Goal: Transaction & Acquisition: Download file/media

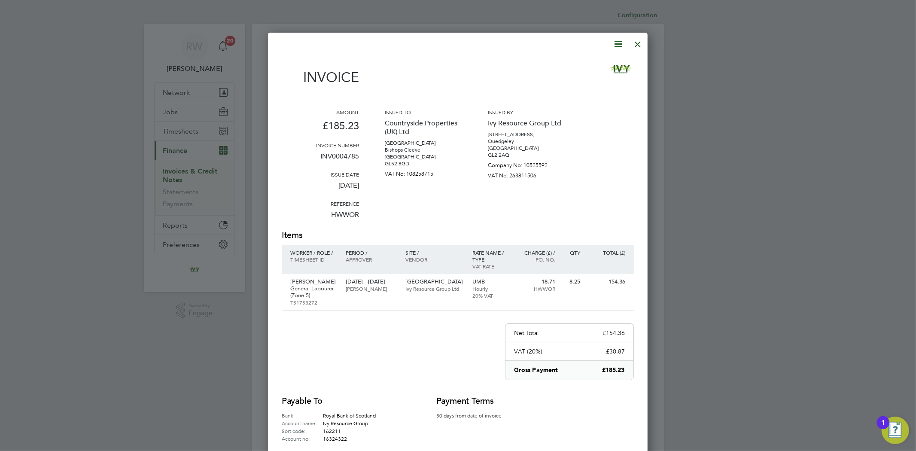
drag, startPoint x: 634, startPoint y: 46, endPoint x: 525, endPoint y: 61, distance: 110.4
click at [634, 46] on div at bounding box center [637, 41] width 15 height 15
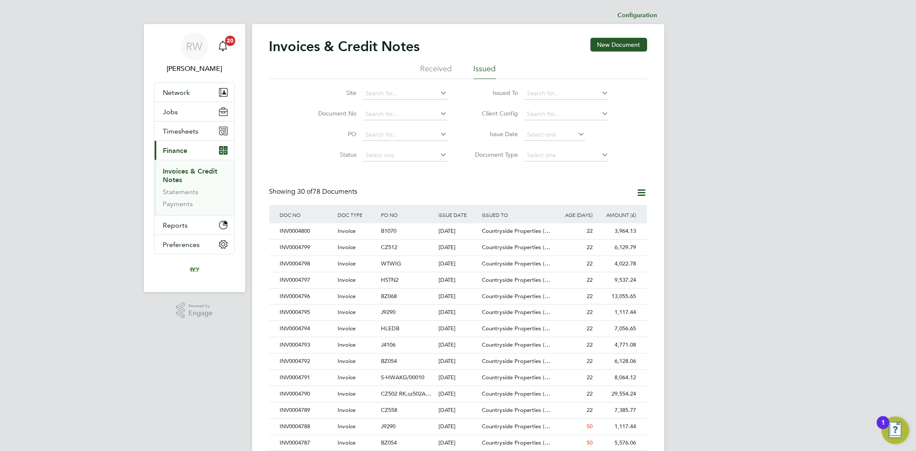
click at [176, 177] on link "Invoices & Credit Notes" at bounding box center [190, 175] width 55 height 17
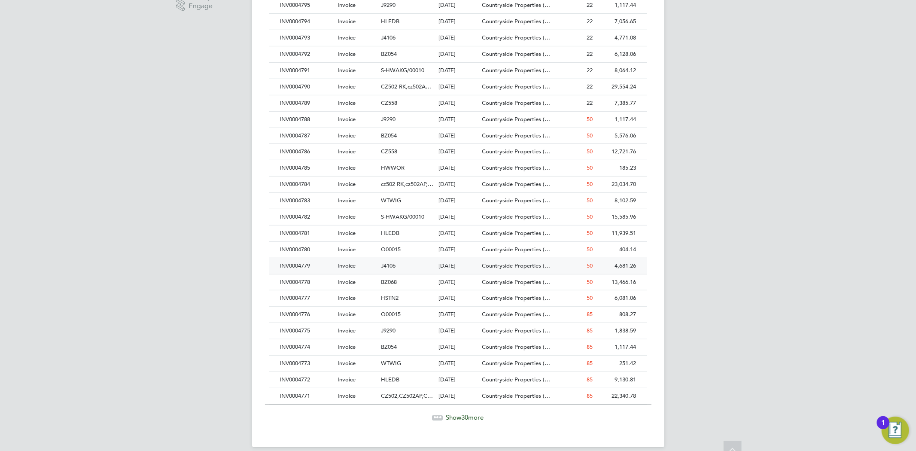
scroll to position [318, 0]
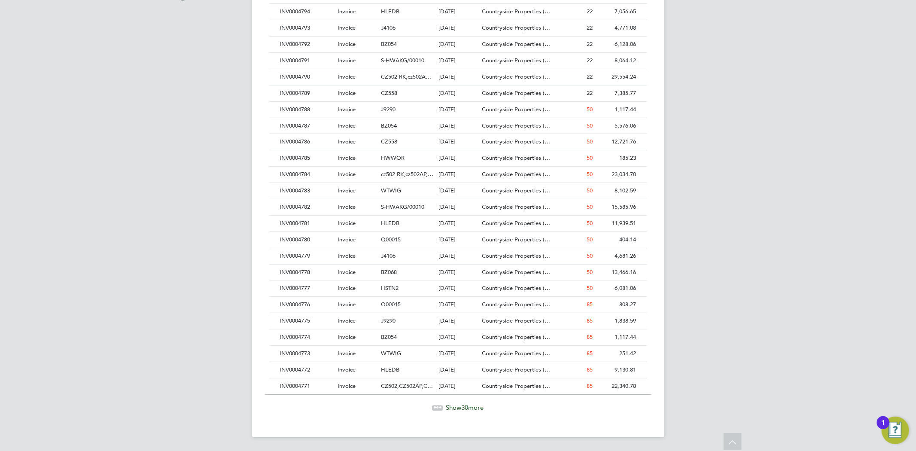
drag, startPoint x: 464, startPoint y: 413, endPoint x: 459, endPoint y: 406, distance: 8.0
click at [460, 408] on div "Invoices & Credit Notes New Document Received Issued Site Document No PO Status…" at bounding box center [458, 72] width 412 height 730
click at [458, 405] on span "Show 30 more" at bounding box center [465, 407] width 38 height 8
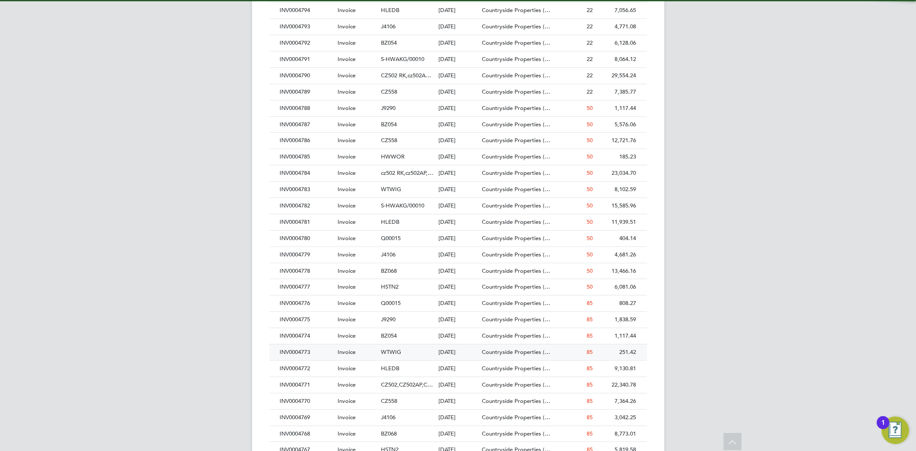
scroll to position [16, 58]
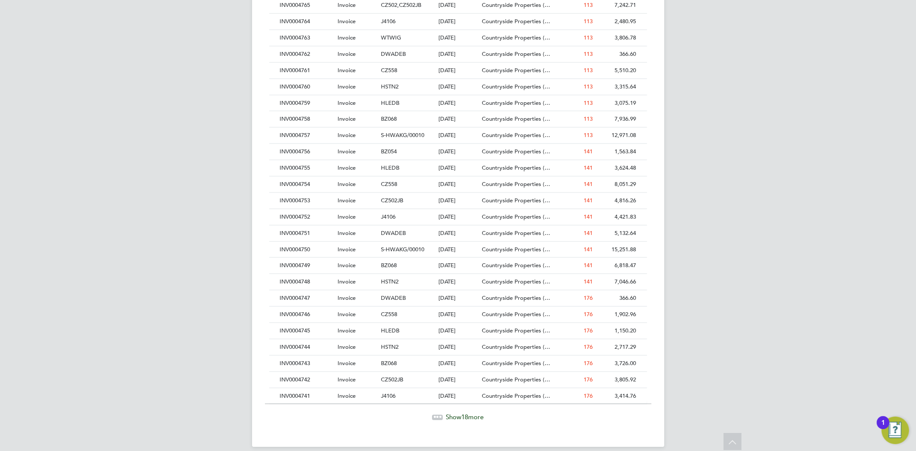
click at [466, 421] on span "18" at bounding box center [464, 417] width 7 height 8
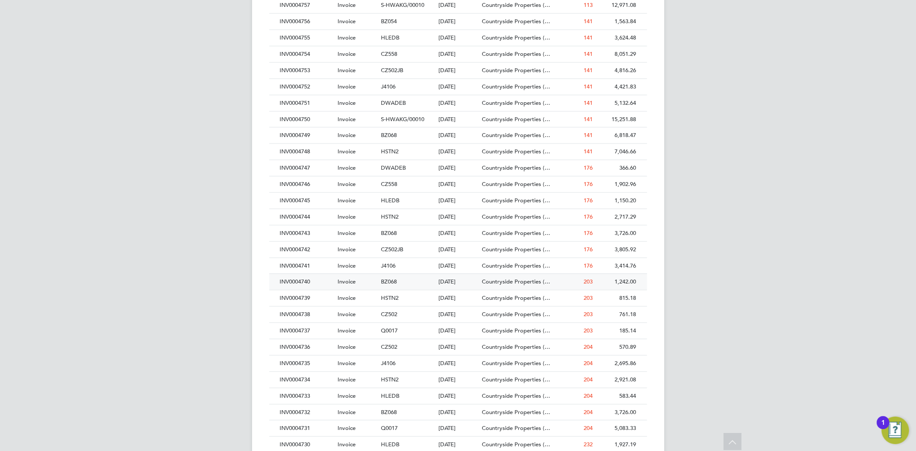
click at [325, 285] on div "INV0004740" at bounding box center [307, 282] width 58 height 16
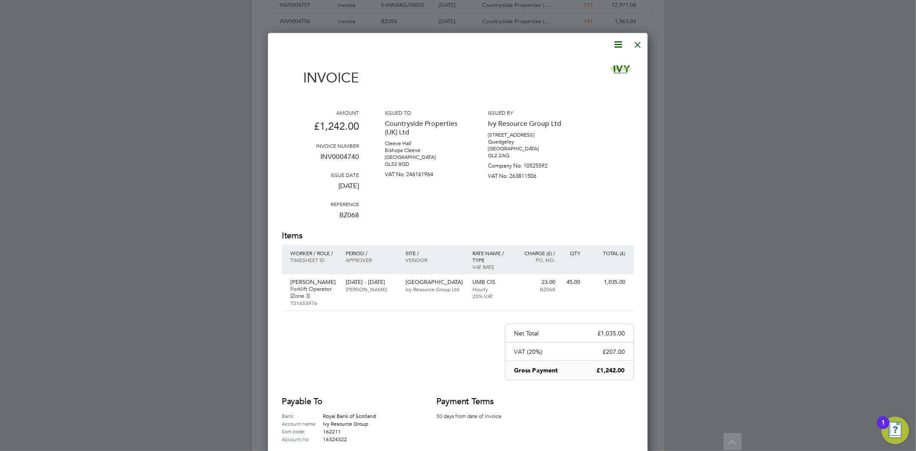
click at [620, 43] on icon at bounding box center [618, 44] width 11 height 11
click at [598, 63] on li "Download Invoice" at bounding box center [591, 65] width 59 height 12
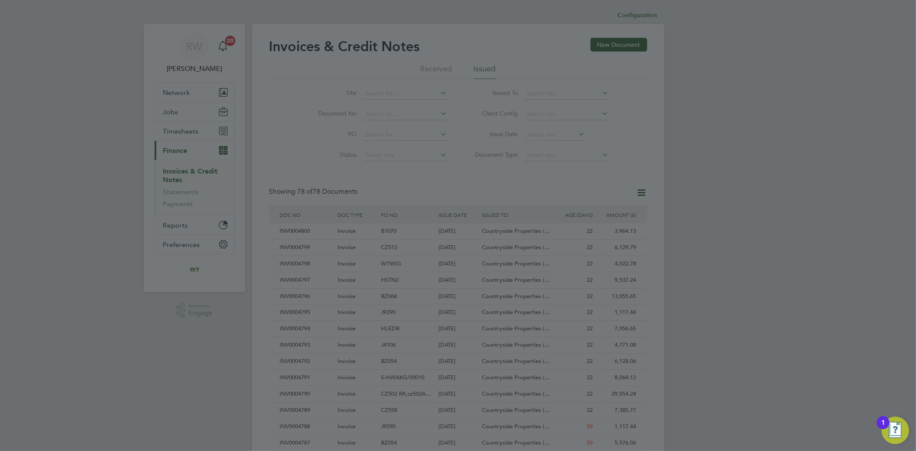
click at [779, 177] on div at bounding box center [458, 225] width 916 height 451
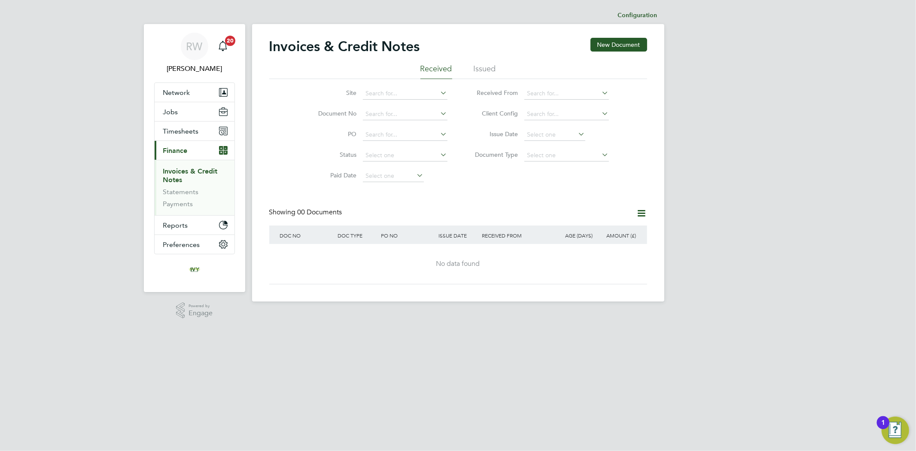
click at [481, 71] on li "Issued" at bounding box center [484, 71] width 22 height 15
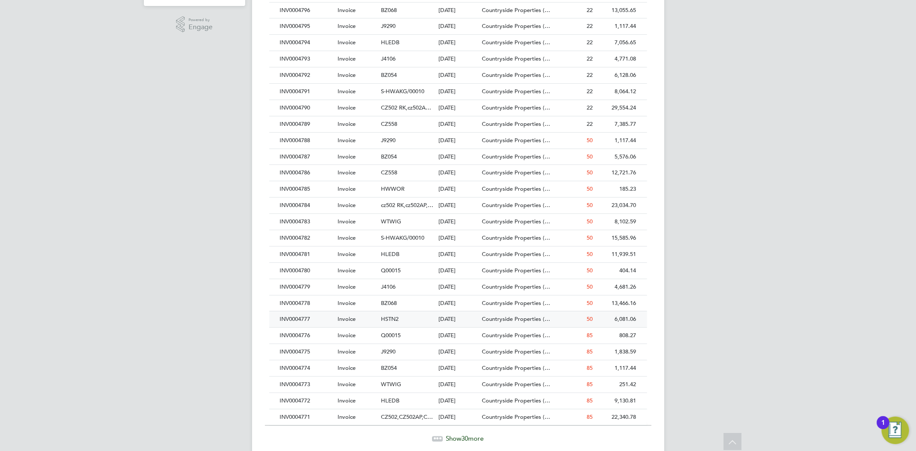
click at [325, 316] on div "INV0004777" at bounding box center [307, 319] width 58 height 16
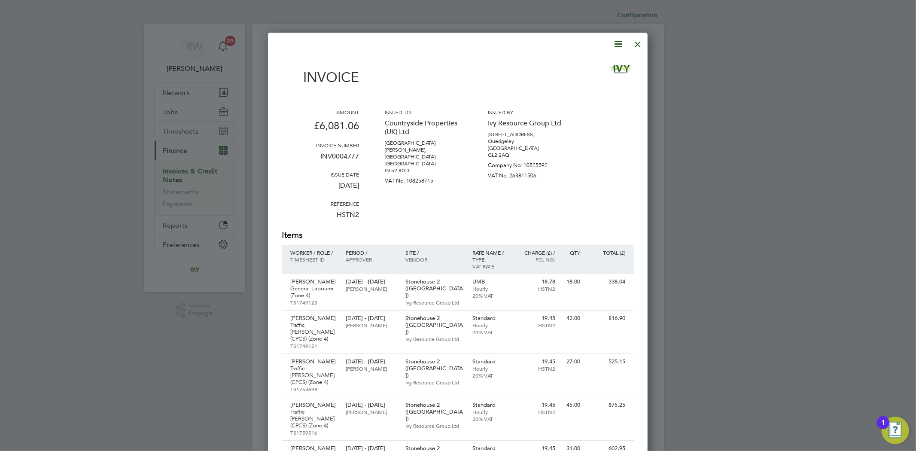
click at [616, 42] on icon at bounding box center [618, 44] width 11 height 11
click at [597, 67] on li "Download Invoice" at bounding box center [591, 64] width 59 height 12
click at [642, 43] on div at bounding box center [637, 41] width 15 height 15
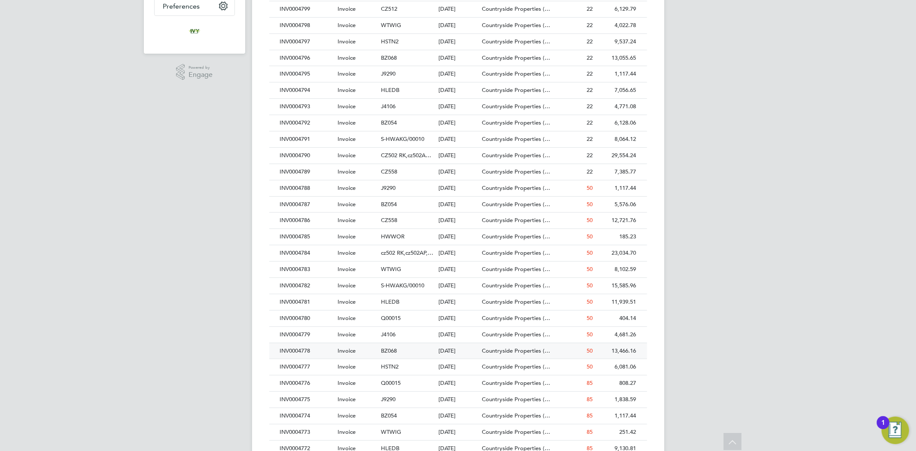
click at [327, 351] on div "INV0004778" at bounding box center [307, 351] width 58 height 16
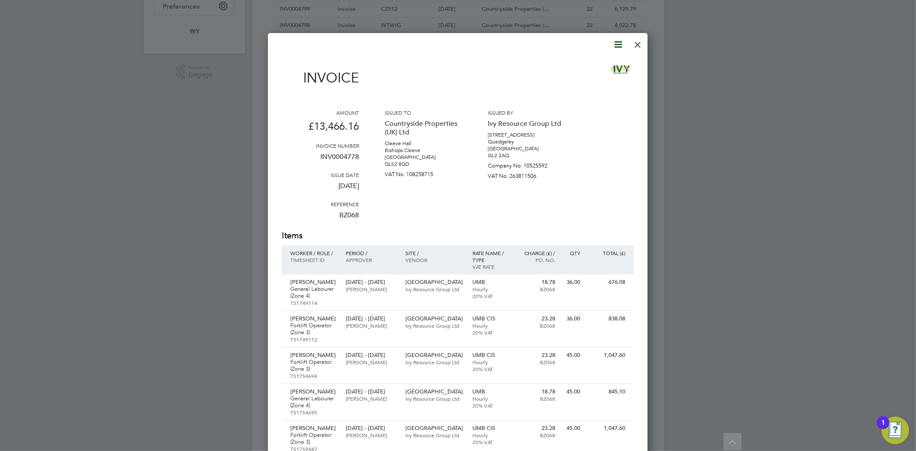
drag, startPoint x: 622, startPoint y: 44, endPoint x: 614, endPoint y: 46, distance: 8.8
click at [620, 44] on icon at bounding box center [618, 44] width 11 height 11
click at [594, 65] on li "Download Invoice" at bounding box center [591, 65] width 59 height 12
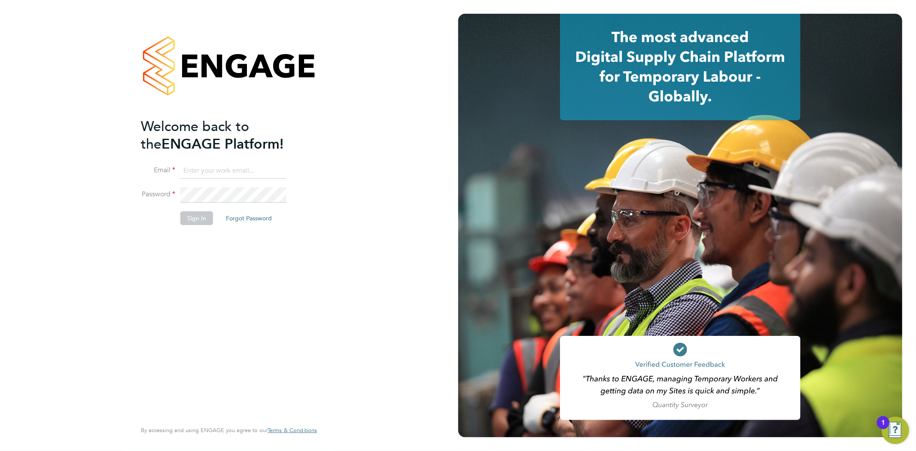
type input "rob@ivyresourcegroup.com"
click at [190, 222] on button "Sign In" at bounding box center [196, 218] width 33 height 14
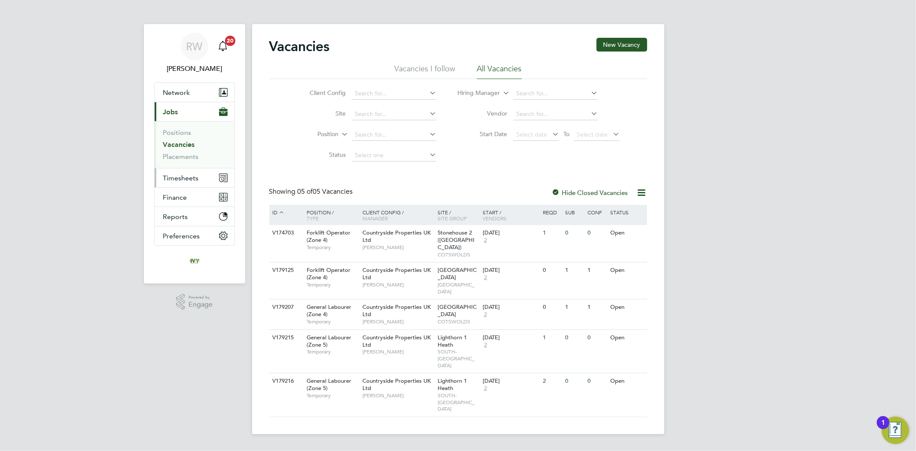
click at [192, 180] on span "Timesheets" at bounding box center [181, 178] width 36 height 8
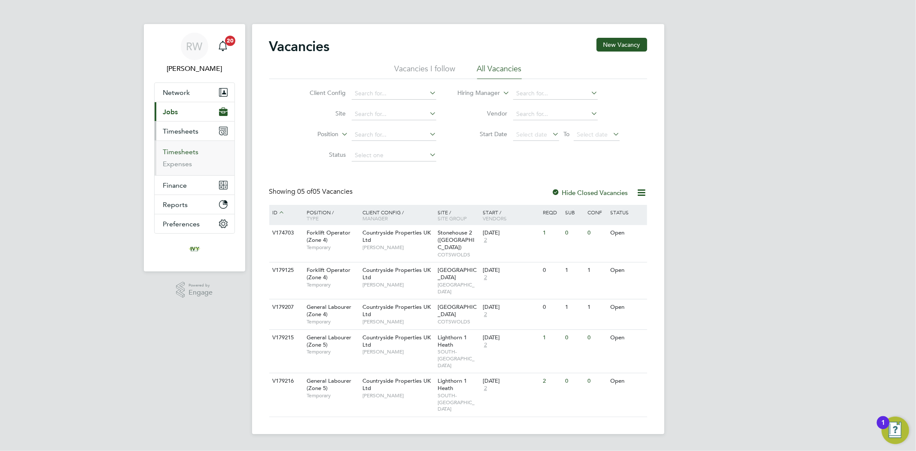
click at [188, 153] on link "Timesheets" at bounding box center [181, 152] width 36 height 8
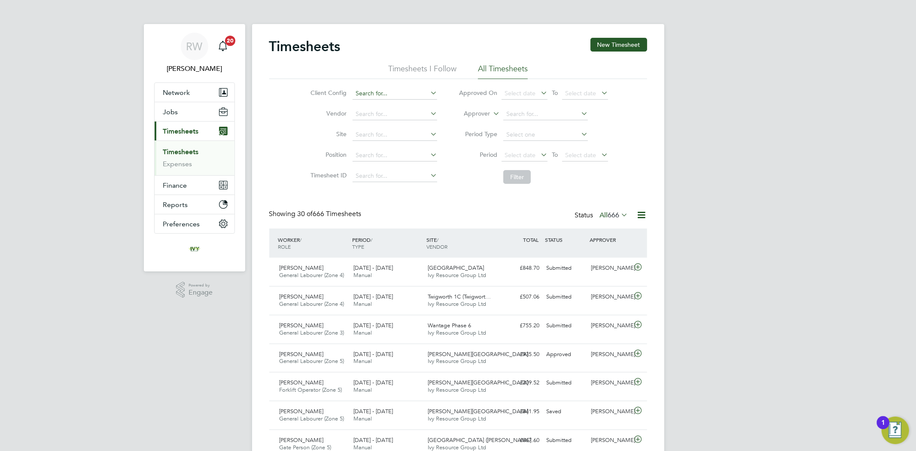
click at [374, 97] on input at bounding box center [394, 94] width 85 height 12
click at [290, 101] on div "Client Config Vendor Site Position Timesheet ID Approved On Select date To Sele…" at bounding box center [458, 133] width 378 height 109
click at [191, 95] on button "Network" at bounding box center [195, 92] width 80 height 19
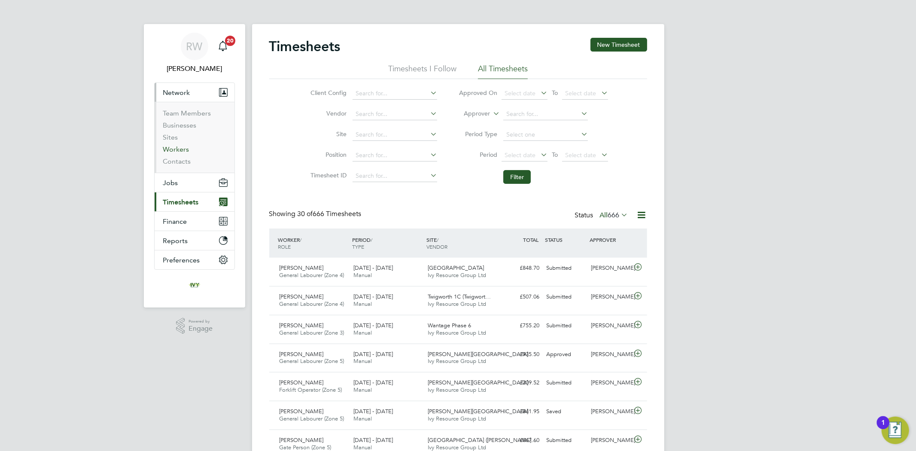
click at [182, 147] on link "Workers" at bounding box center [176, 149] width 26 height 8
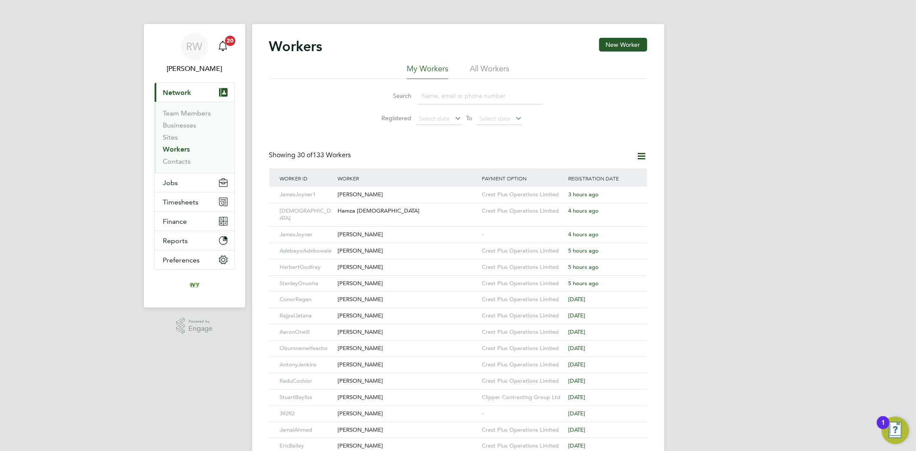
click at [488, 73] on li "All Workers" at bounding box center [489, 71] width 39 height 15
click at [477, 96] on input at bounding box center [480, 96] width 125 height 17
type input "beta"
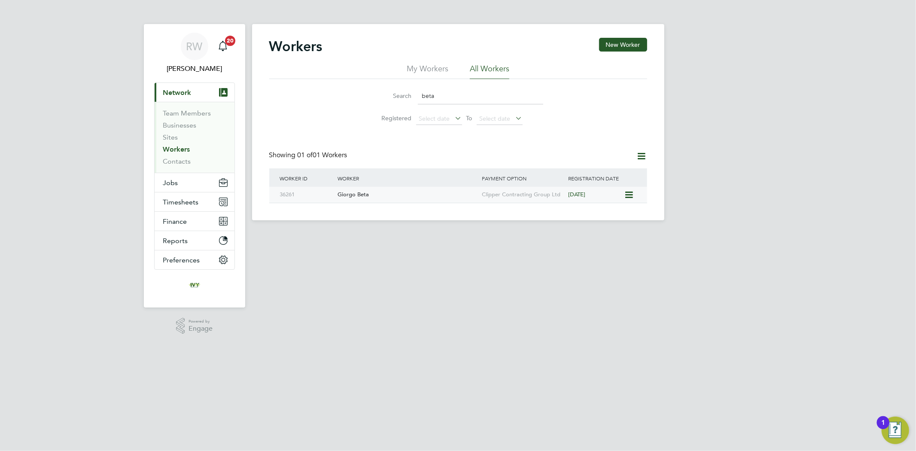
click at [421, 195] on div "Giorgo Beta" at bounding box center [407, 195] width 144 height 16
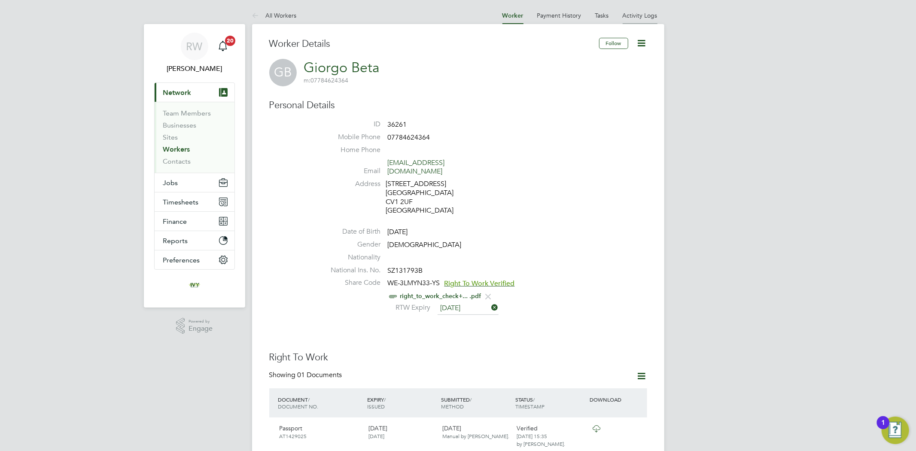
click at [628, 15] on link "Activity Logs" at bounding box center [639, 16] width 35 height 8
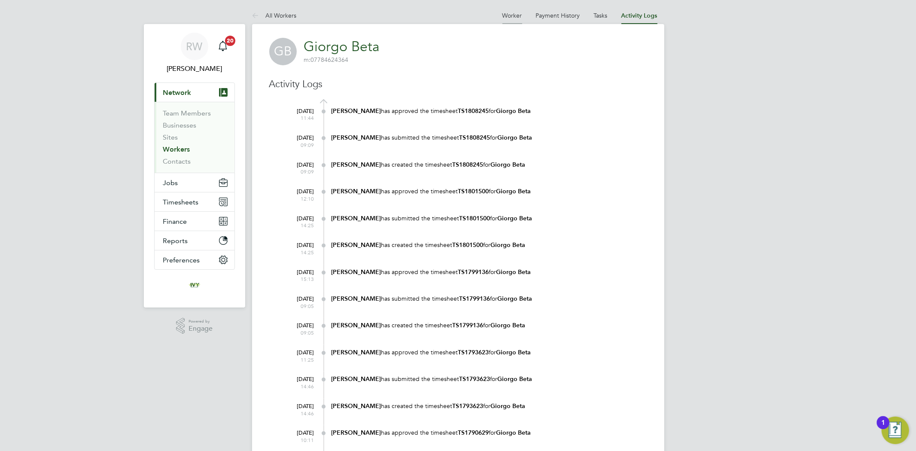
click at [518, 13] on link "Worker" at bounding box center [512, 16] width 20 height 8
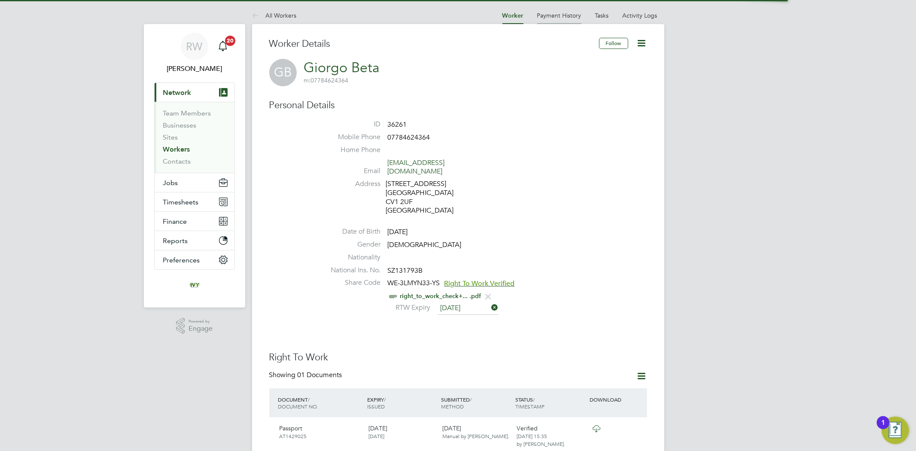
click at [560, 16] on link "Payment History" at bounding box center [559, 16] width 44 height 8
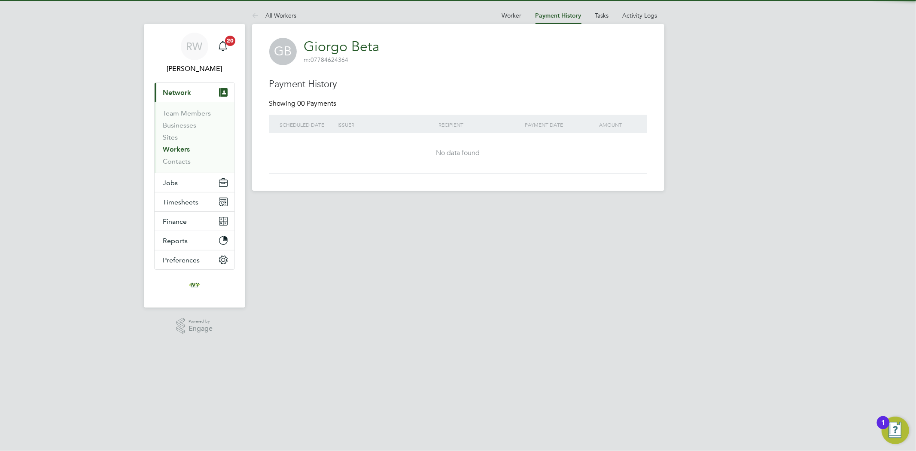
click at [594, 16] on at-navigation-tab "Tasks" at bounding box center [601, 15] width 27 height 8
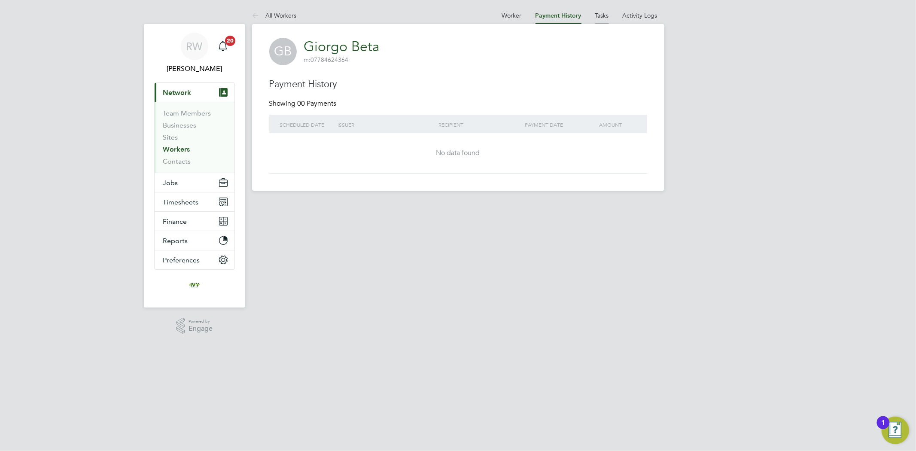
click at [605, 16] on link "Tasks" at bounding box center [602, 16] width 14 height 8
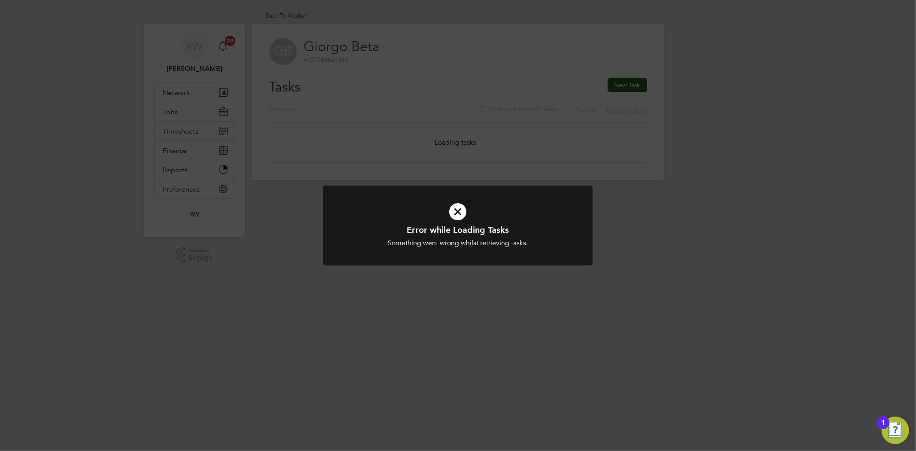
click at [698, 152] on div "Error while Loading Tasks Something went wrong whilst retrieving tasks. Cancel …" at bounding box center [458, 225] width 916 height 451
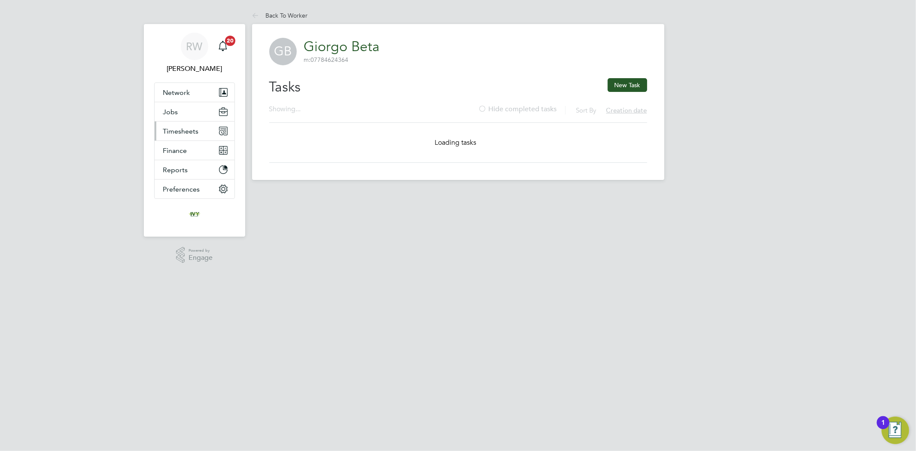
click at [182, 132] on span "Timesheets" at bounding box center [181, 131] width 36 height 8
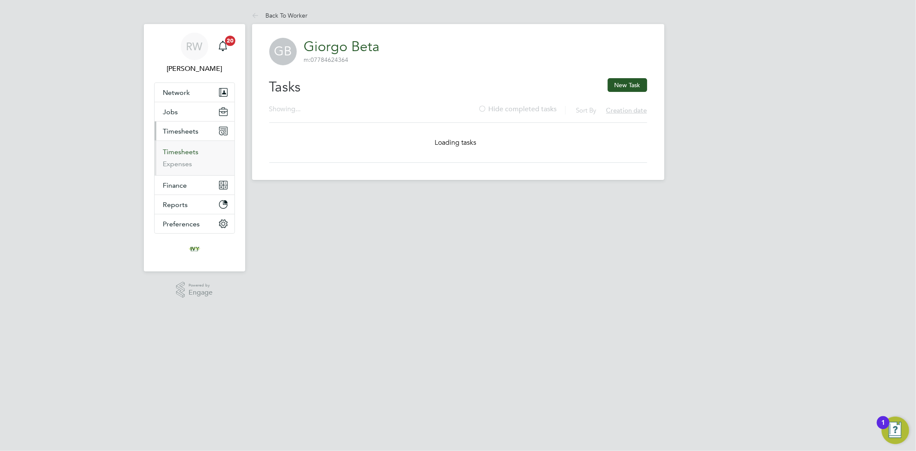
click at [182, 149] on link "Timesheets" at bounding box center [181, 152] width 36 height 8
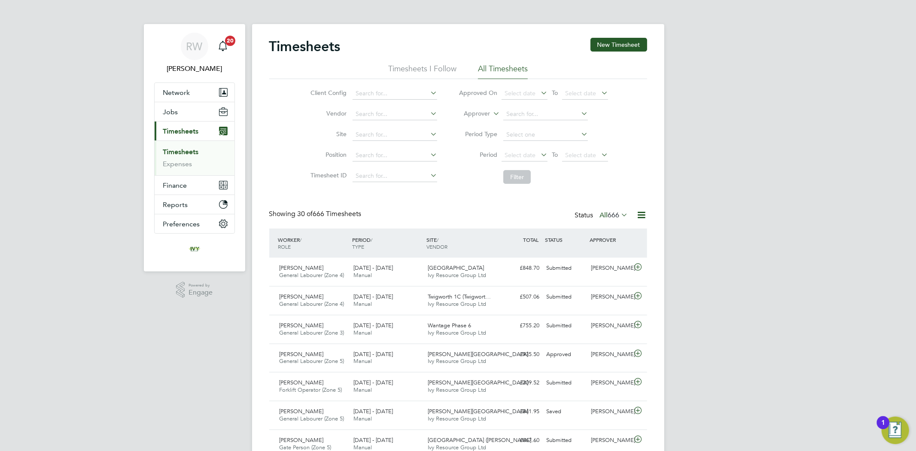
click at [638, 215] on icon at bounding box center [641, 214] width 11 height 11
click at [643, 215] on icon at bounding box center [641, 214] width 11 height 11
click at [408, 158] on input at bounding box center [394, 155] width 85 height 12
click at [289, 163] on div "Client Config Vendor Site Position Timesheet ID Approved On Select date To Sele…" at bounding box center [458, 133] width 378 height 109
click at [391, 172] on input at bounding box center [394, 176] width 85 height 12
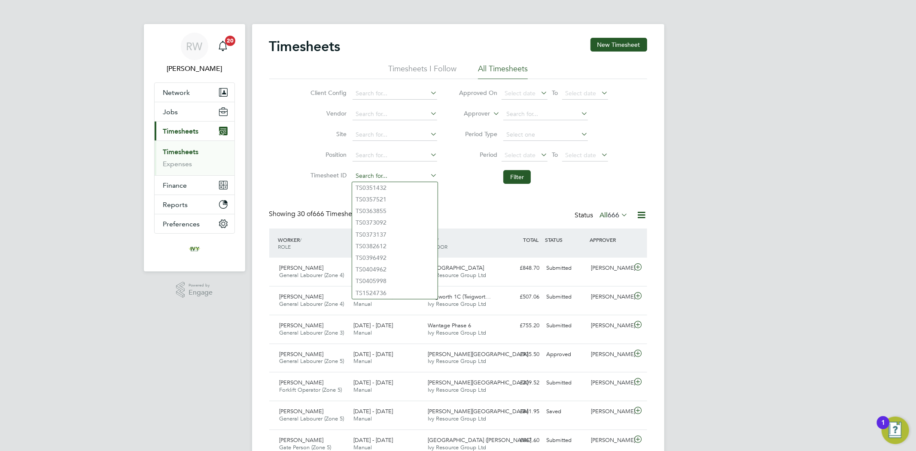
click at [391, 172] on input at bounding box center [394, 176] width 85 height 12
click at [615, 133] on li "Period Type" at bounding box center [533, 134] width 171 height 21
click at [550, 133] on input at bounding box center [545, 135] width 85 height 12
click at [627, 131] on div "Client Config Vendor Site Position Timesheet ID Approved On Select date To Sele…" at bounding box center [458, 133] width 378 height 109
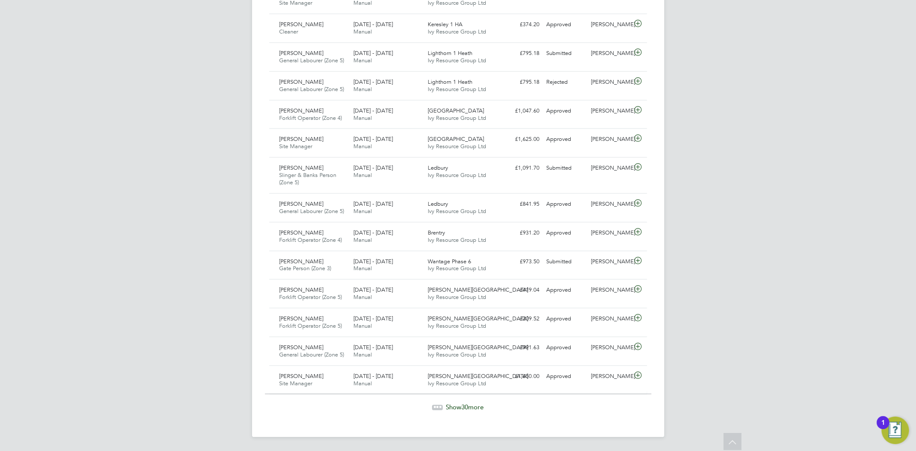
click at [468, 407] on span "30" at bounding box center [464, 407] width 7 height 8
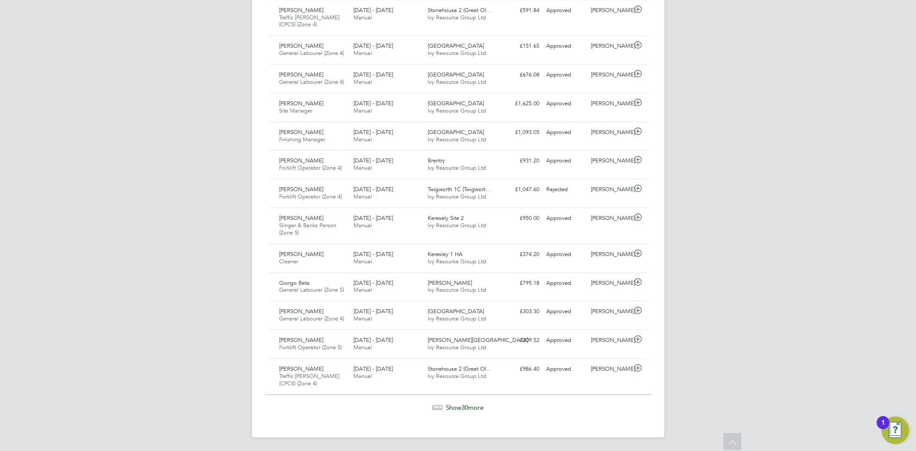
click at [465, 404] on span "30" at bounding box center [464, 407] width 7 height 8
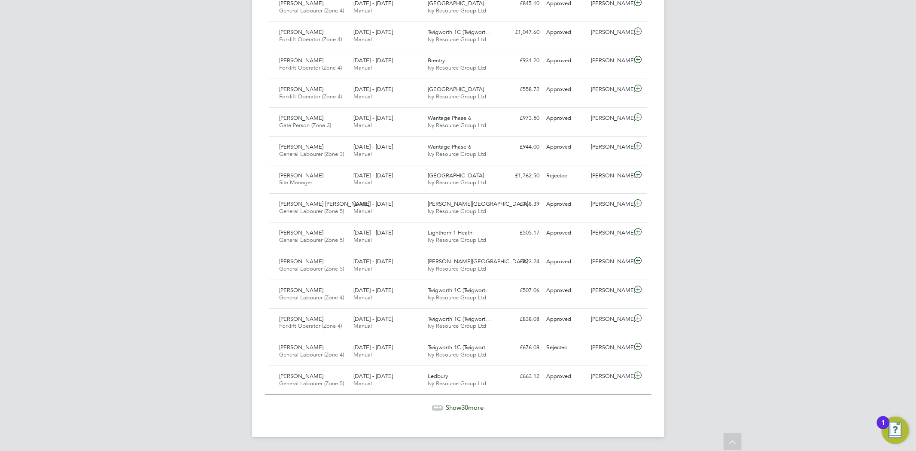
click at [470, 403] on span "Show 30 more" at bounding box center [465, 407] width 38 height 8
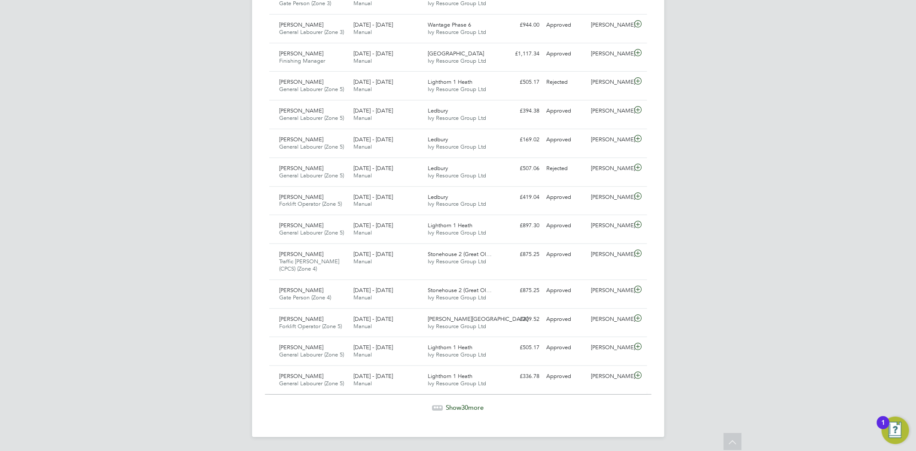
click at [473, 407] on span "Show 30 more" at bounding box center [465, 407] width 38 height 8
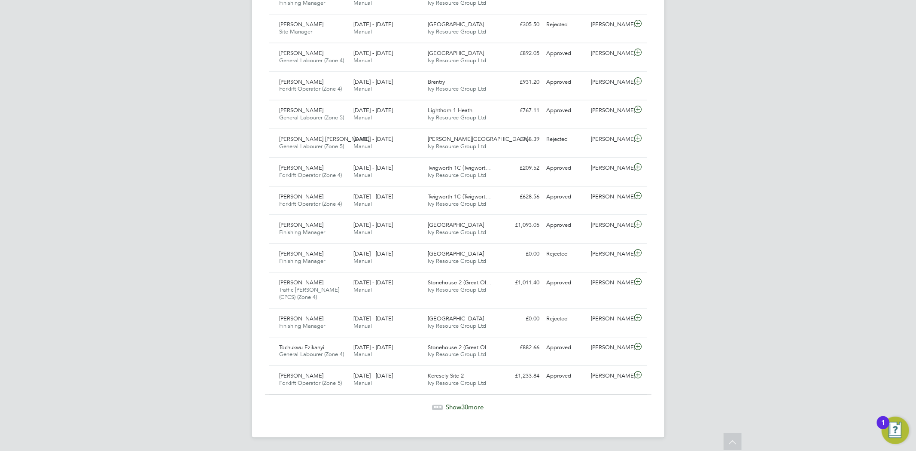
click at [468, 404] on span "30" at bounding box center [464, 407] width 7 height 8
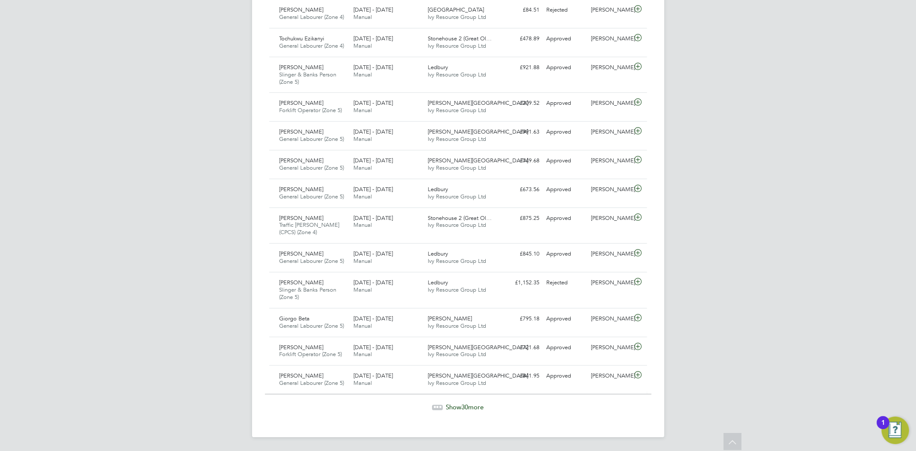
click at [478, 410] on span "Show 30 more" at bounding box center [465, 407] width 38 height 8
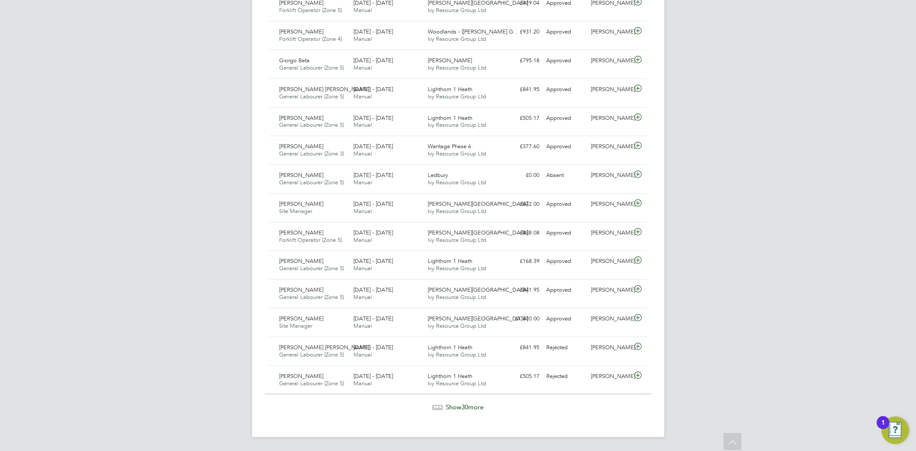
click at [467, 408] on span "30" at bounding box center [464, 407] width 7 height 8
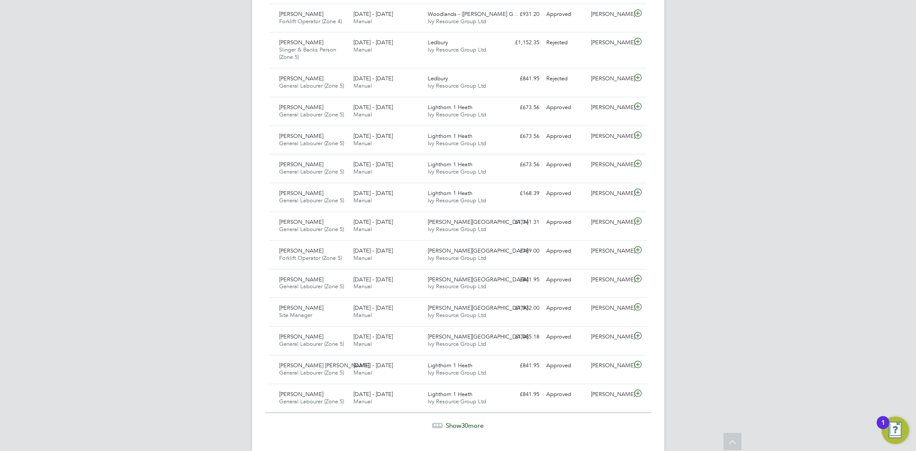
click at [476, 428] on span "Show 30 more" at bounding box center [465, 425] width 38 height 8
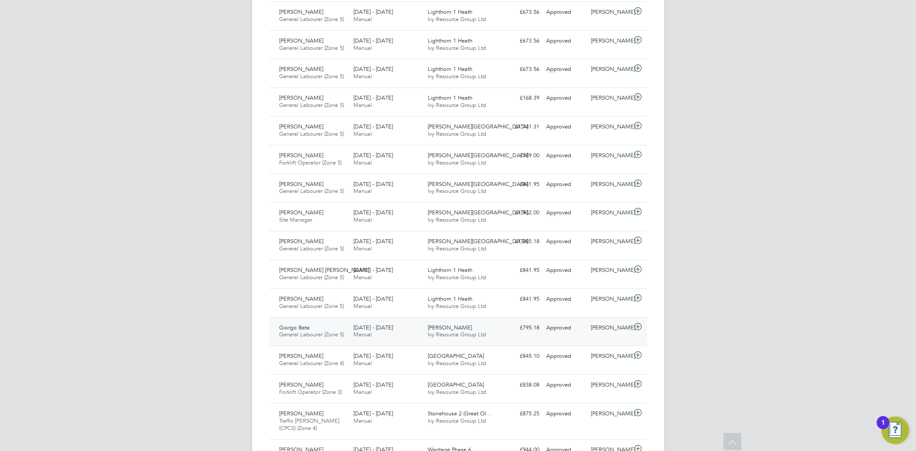
click at [408, 331] on div "23 - 29 Jun 2025 Manual" at bounding box center [387, 331] width 74 height 21
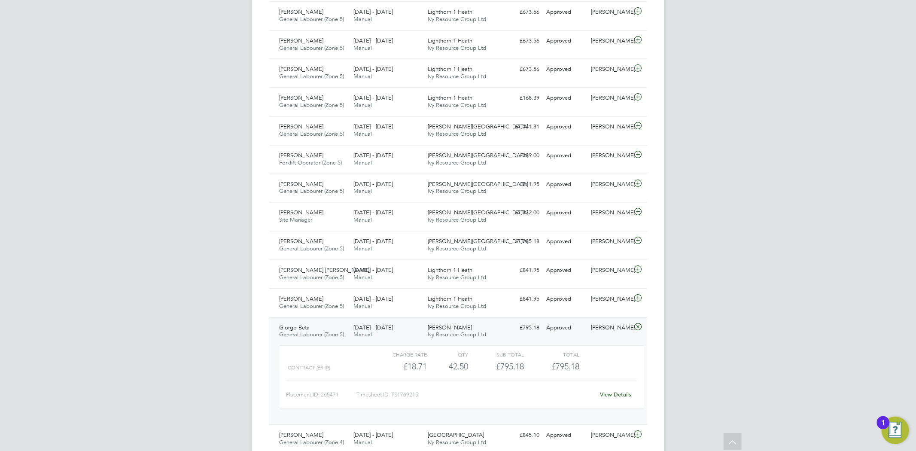
click at [619, 397] on link "View Details" at bounding box center [615, 394] width 31 height 7
click at [341, 250] on div "Julian Balla General Labourer (Zone 5) 23 - 29 Jun 2025" at bounding box center [313, 244] width 74 height 21
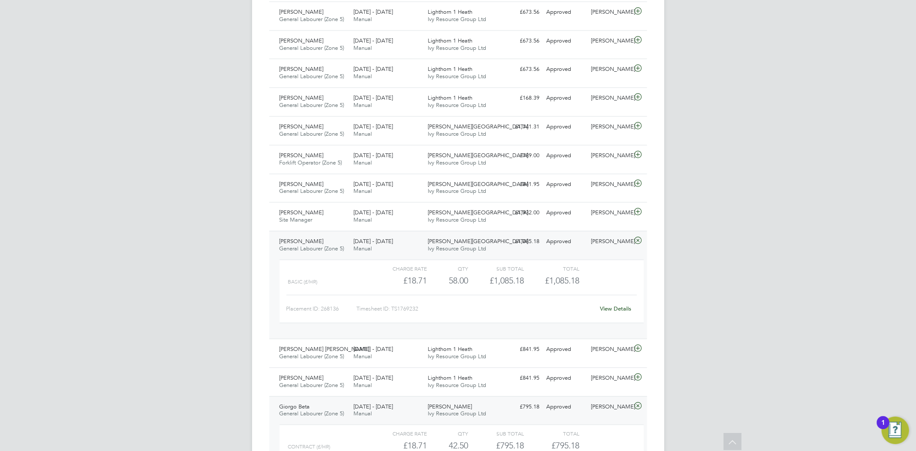
click at [607, 312] on link "View Details" at bounding box center [615, 308] width 31 height 7
click at [325, 134] on div "David Earl General Labourer (Zone 5) 23 - 29 Jun 2025" at bounding box center [313, 130] width 74 height 21
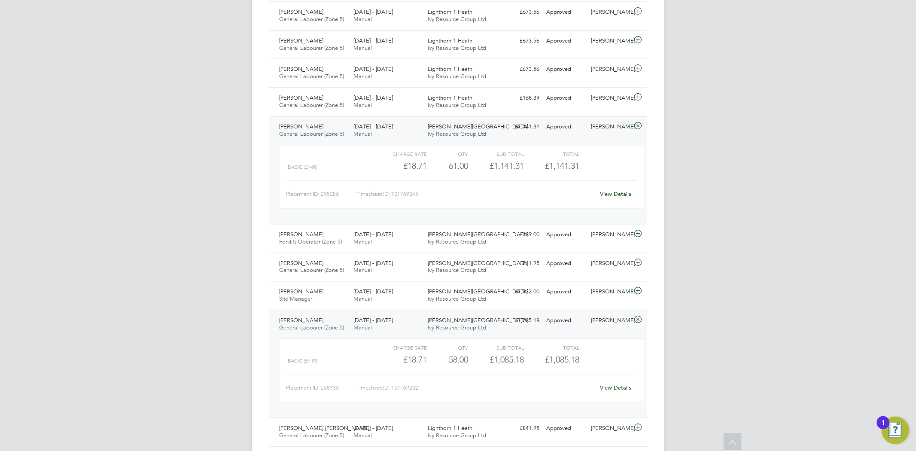
click at [626, 197] on link "View Details" at bounding box center [615, 193] width 31 height 7
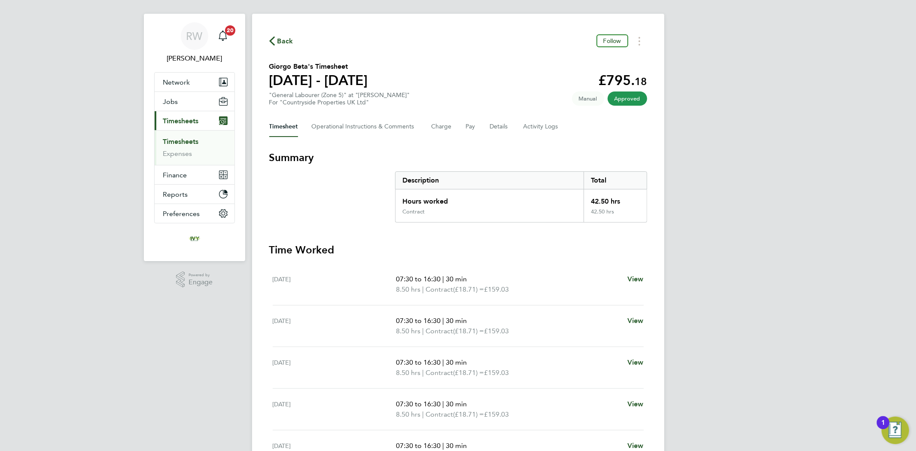
scroll to position [10, 0]
click at [636, 52] on div "Back Follow Giorgo Beta's Timesheet 23 - 29 Jun 2025 £795. 18 "General Labourer…" at bounding box center [458, 274] width 412 height 520
click at [637, 44] on button "Timesheets Menu" at bounding box center [638, 41] width 15 height 13
click at [594, 58] on link "Download timesheet" at bounding box center [595, 60] width 103 height 17
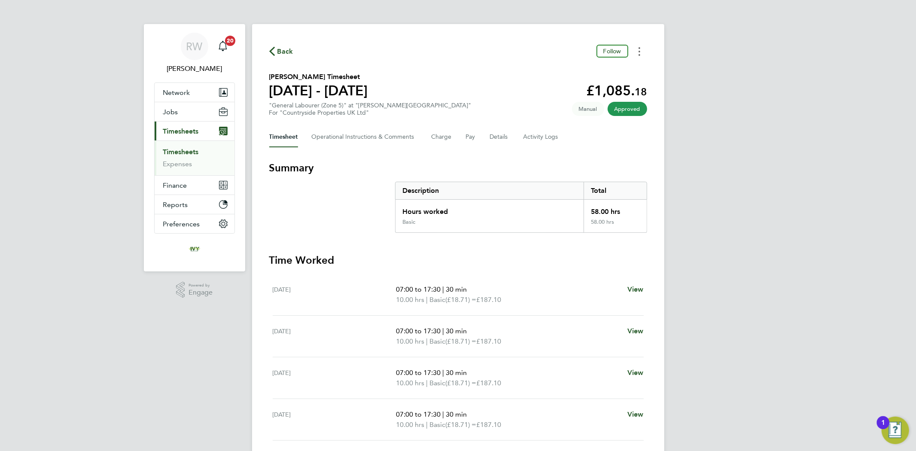
click at [640, 51] on button "Timesheets Menu" at bounding box center [638, 51] width 15 height 13
click at [610, 70] on link "Download timesheet" at bounding box center [595, 70] width 103 height 17
click at [641, 54] on button "Timesheets Menu" at bounding box center [638, 51] width 15 height 13
click at [607, 70] on link "Download timesheet" at bounding box center [595, 70] width 103 height 17
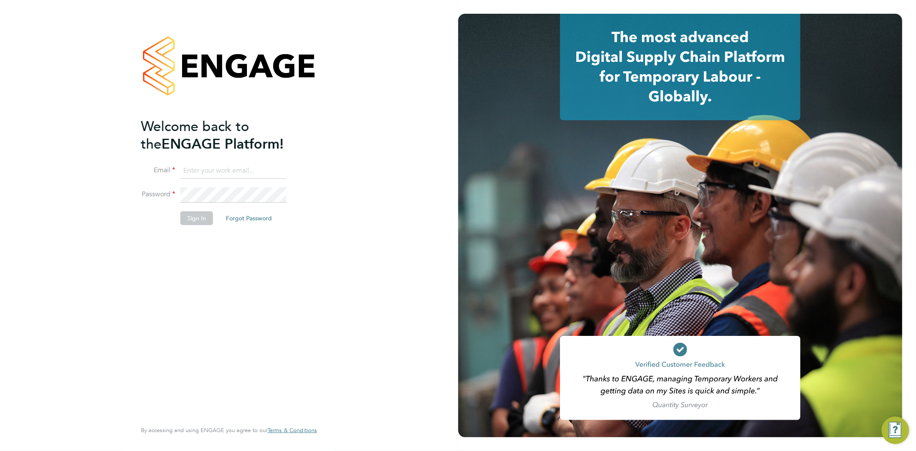
type input "[EMAIL_ADDRESS][DOMAIN_NAME]"
click at [188, 217] on button "Sign In" at bounding box center [196, 218] width 33 height 14
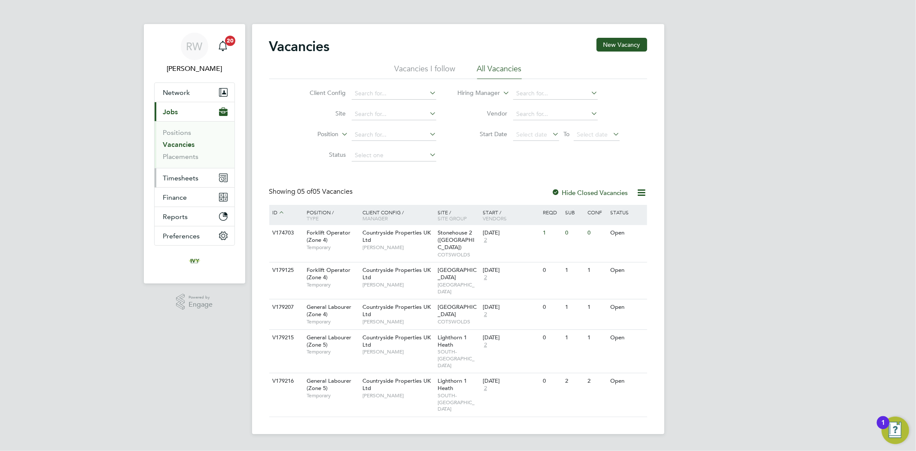
click at [190, 179] on span "Timesheets" at bounding box center [181, 178] width 36 height 8
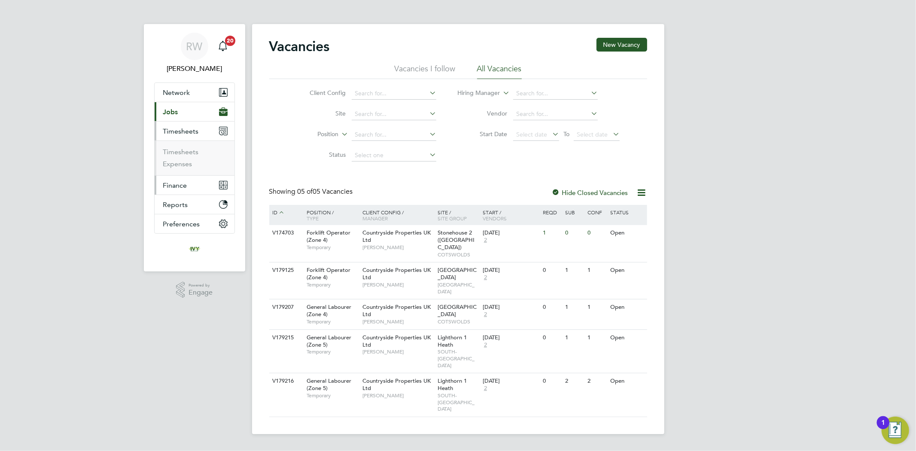
click at [191, 188] on button "Finance" at bounding box center [195, 185] width 80 height 19
click at [174, 173] on link "Invoices & Credit Notes" at bounding box center [190, 175] width 54 height 17
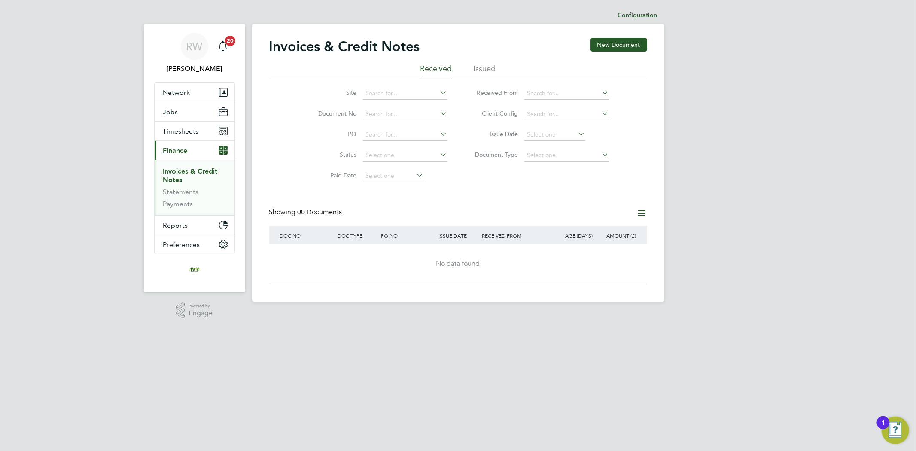
click at [487, 70] on li "Issued" at bounding box center [484, 71] width 22 height 15
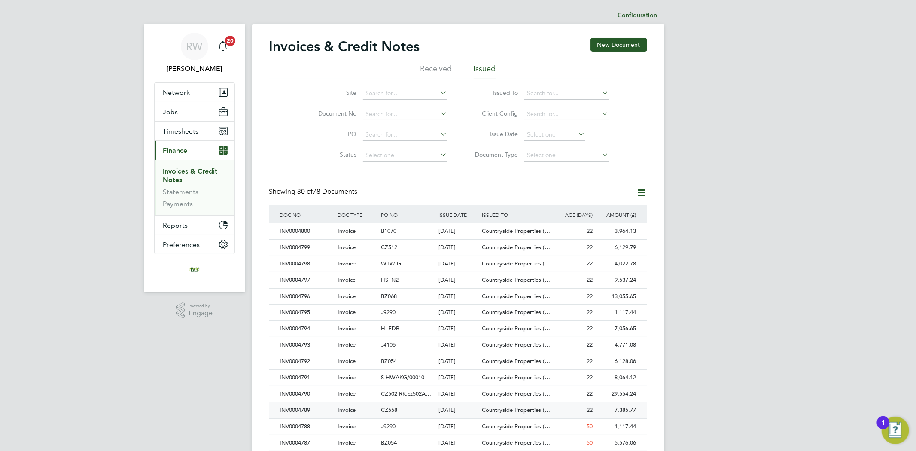
click at [316, 407] on div "INV0004789" at bounding box center [307, 410] width 58 height 16
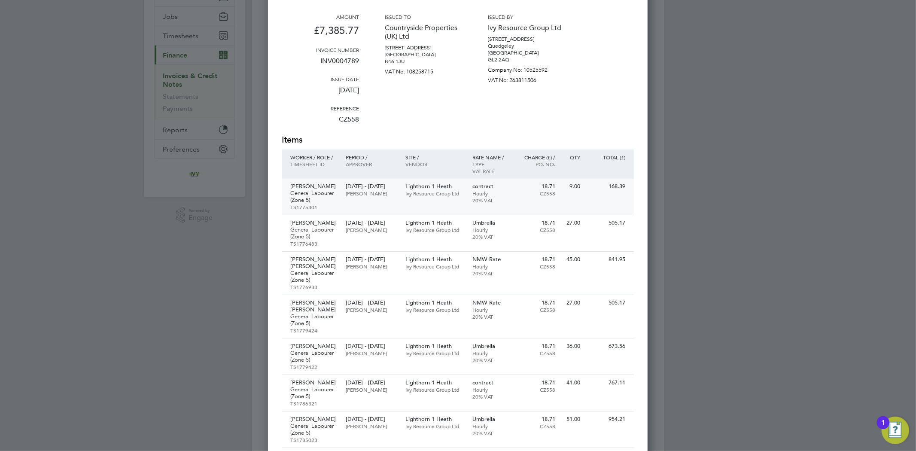
click at [376, 197] on p "[PERSON_NAME]" at bounding box center [371, 193] width 51 height 7
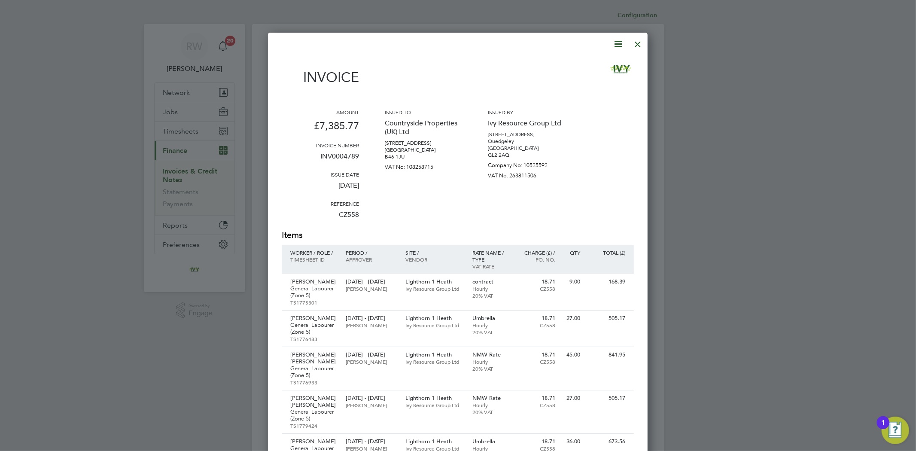
click at [640, 43] on div at bounding box center [637, 41] width 15 height 15
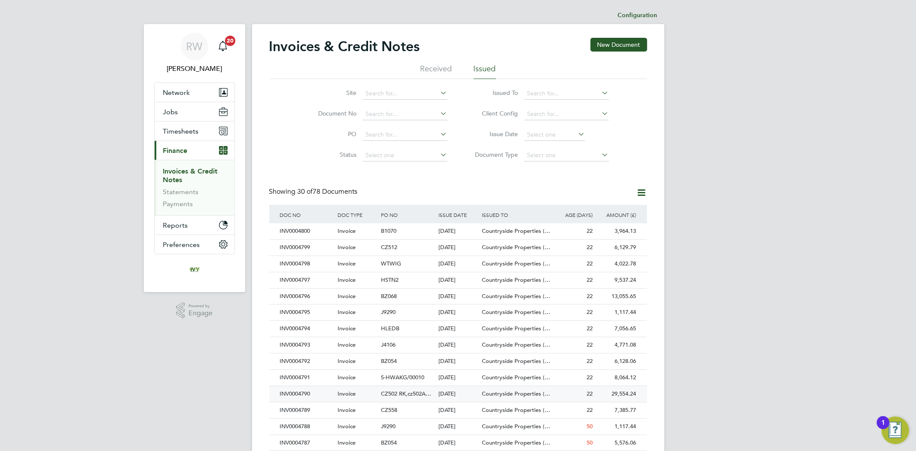
click at [331, 392] on div "INV0004790" at bounding box center [307, 394] width 58 height 16
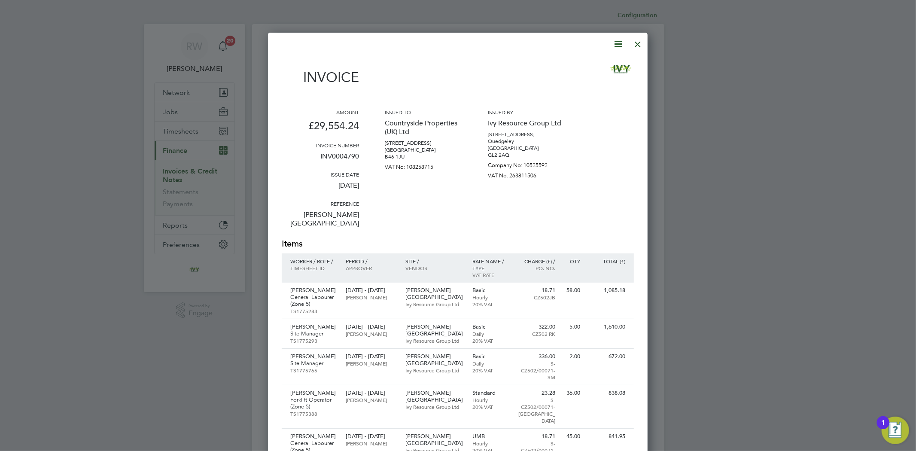
click at [637, 37] on div at bounding box center [637, 41] width 15 height 15
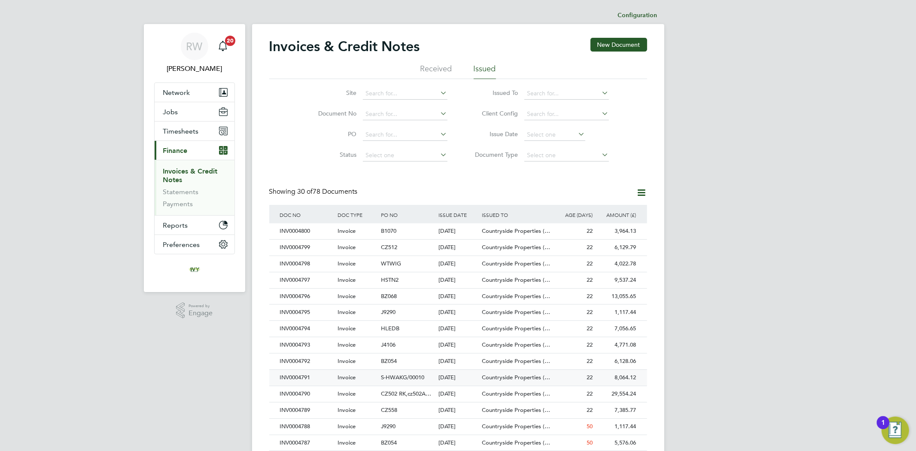
click at [314, 379] on div "INV0004791" at bounding box center [307, 378] width 58 height 16
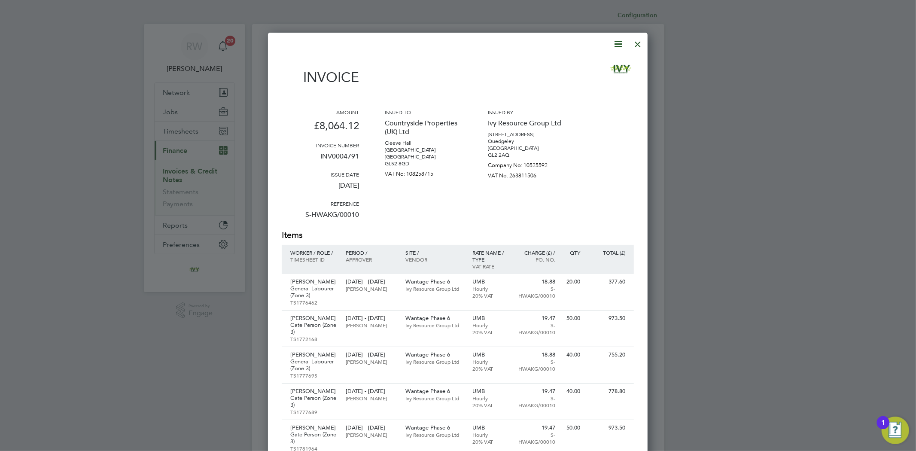
click at [637, 39] on div at bounding box center [637, 41] width 15 height 15
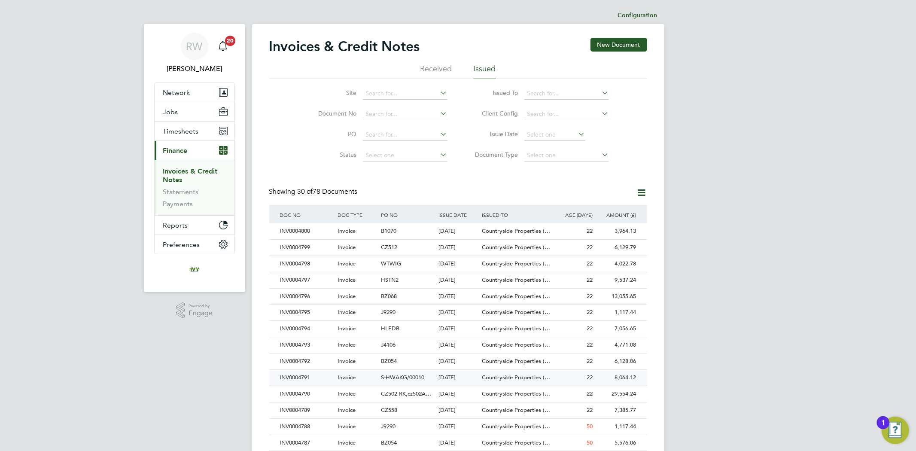
click at [325, 377] on div "INV0004791" at bounding box center [307, 378] width 58 height 16
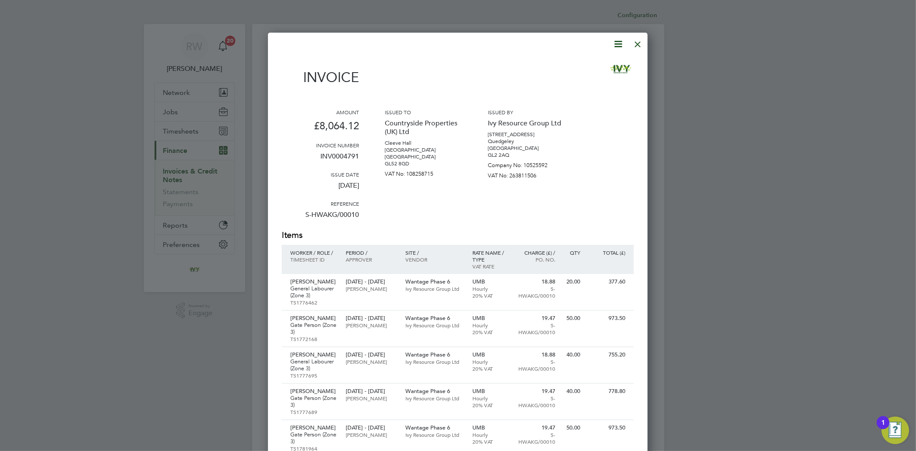
click at [634, 40] on div at bounding box center [637, 41] width 15 height 15
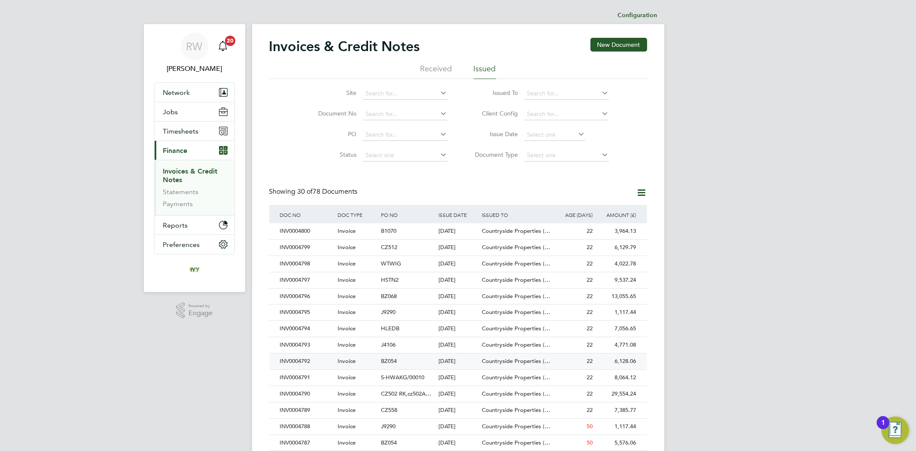
click at [309, 360] on div "INV0004792" at bounding box center [307, 361] width 58 height 16
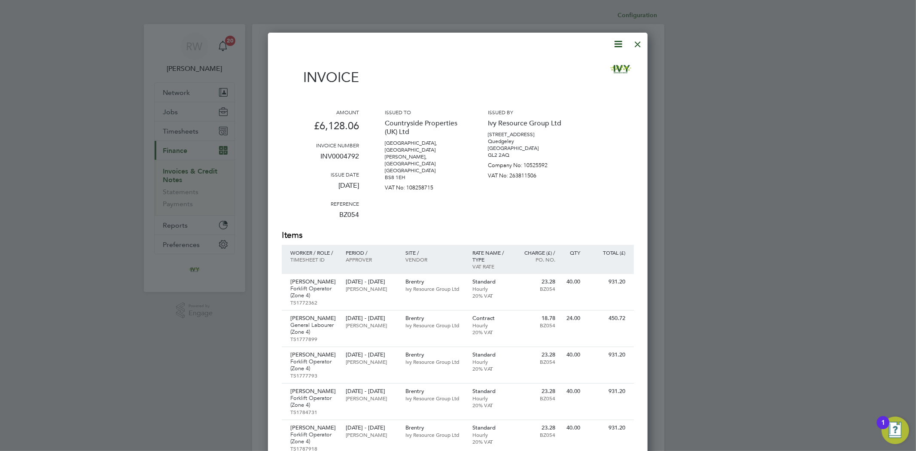
click at [637, 45] on div at bounding box center [637, 41] width 15 height 15
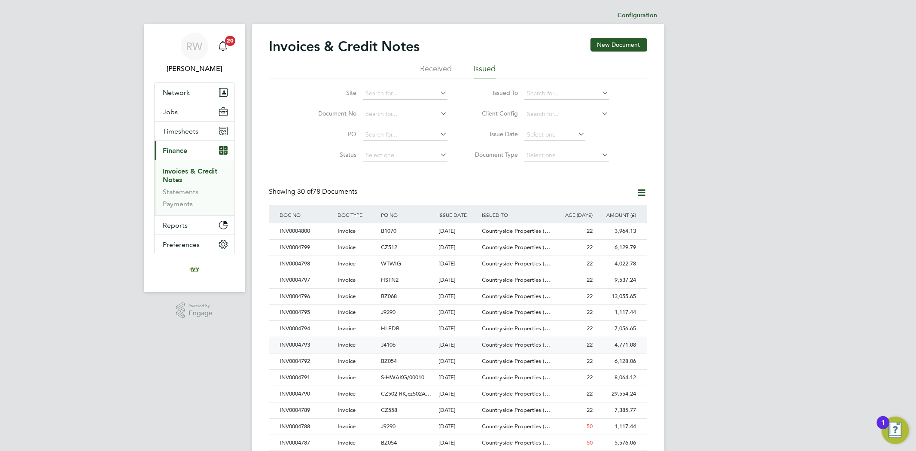
click at [314, 341] on div "INV0004793" at bounding box center [307, 345] width 58 height 16
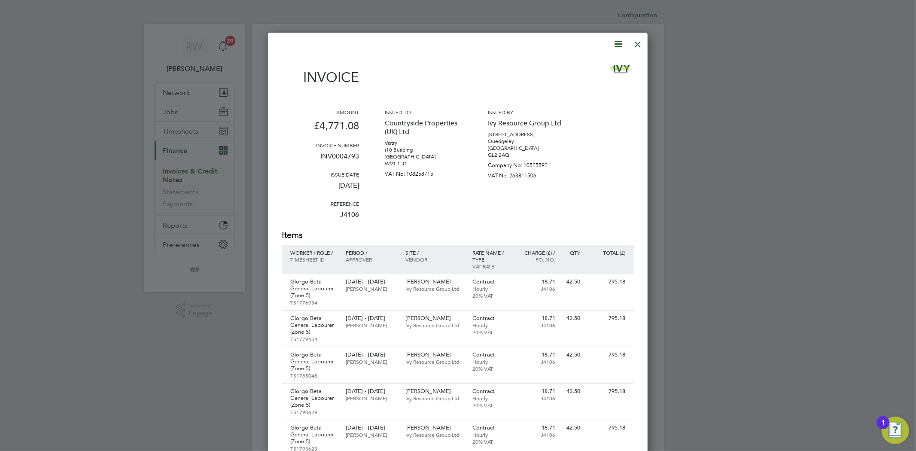
click at [640, 42] on div at bounding box center [637, 41] width 15 height 15
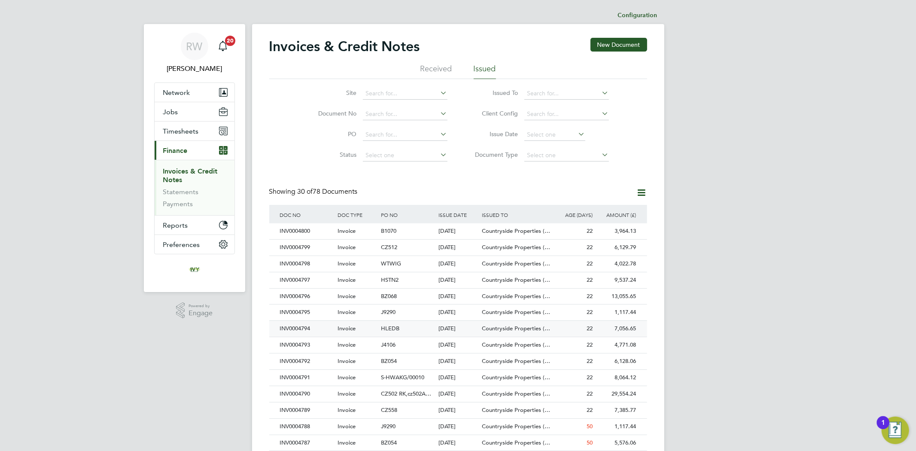
click at [315, 331] on div "INV0004794" at bounding box center [307, 329] width 58 height 16
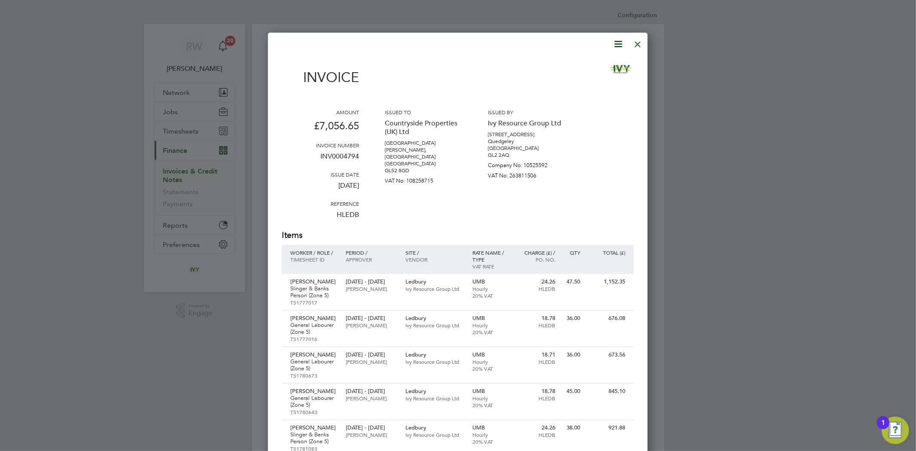
click at [638, 45] on div at bounding box center [637, 41] width 15 height 15
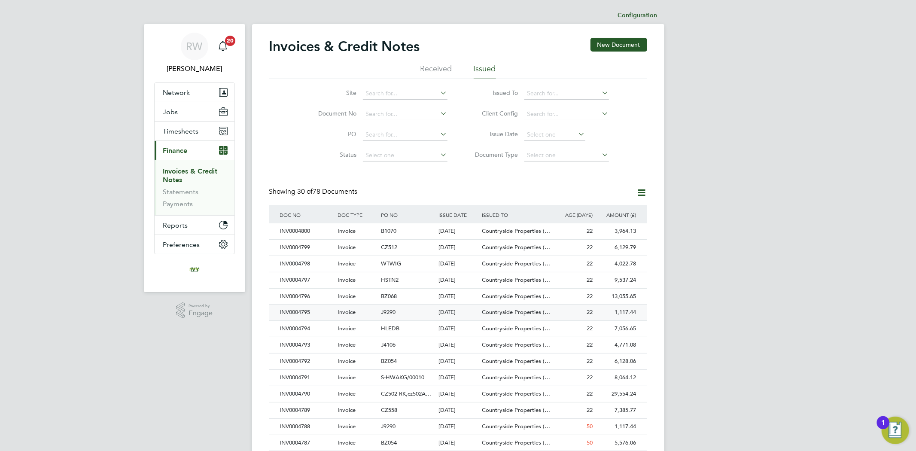
click at [320, 311] on div "INV0004795" at bounding box center [307, 312] width 58 height 16
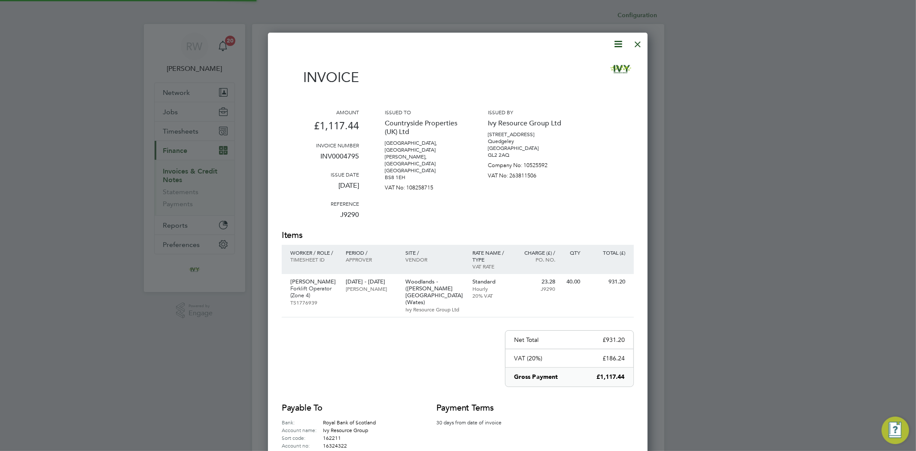
scroll to position [457, 380]
click at [634, 45] on div at bounding box center [637, 41] width 15 height 15
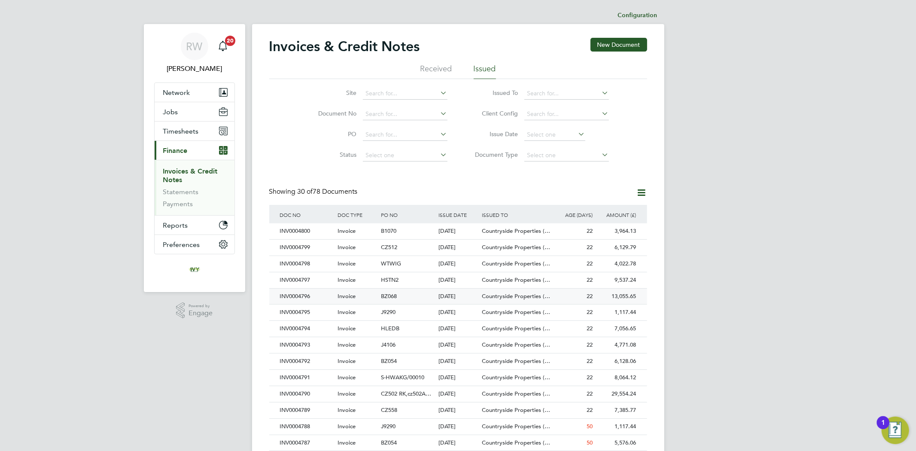
click at [315, 298] on div "INV0004796" at bounding box center [307, 296] width 58 height 16
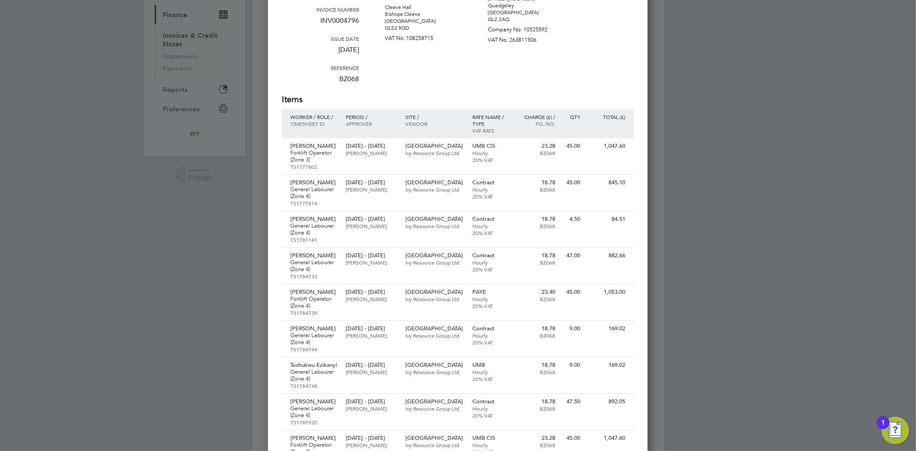
scroll to position [27, 0]
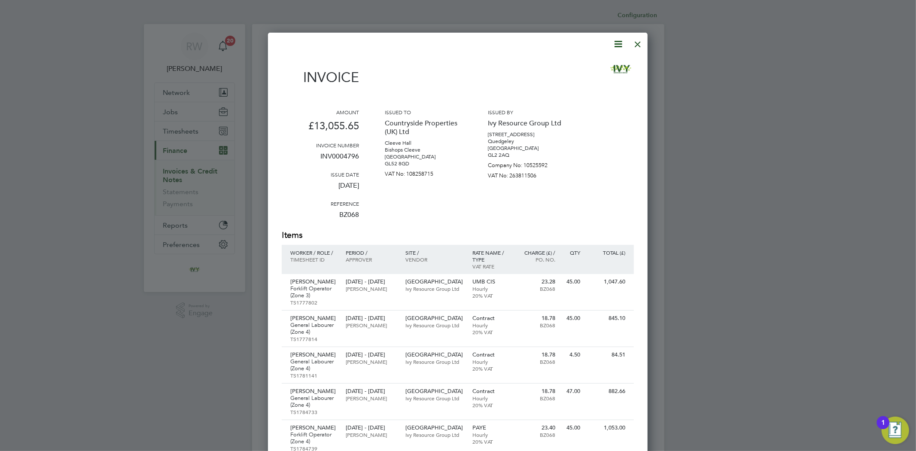
click at [637, 44] on div at bounding box center [637, 41] width 15 height 15
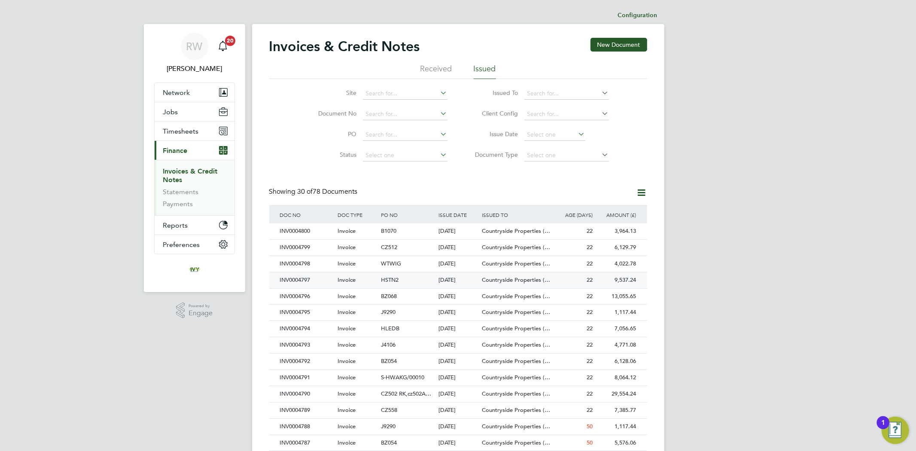
click at [325, 280] on div "INV0004797" at bounding box center [307, 280] width 58 height 16
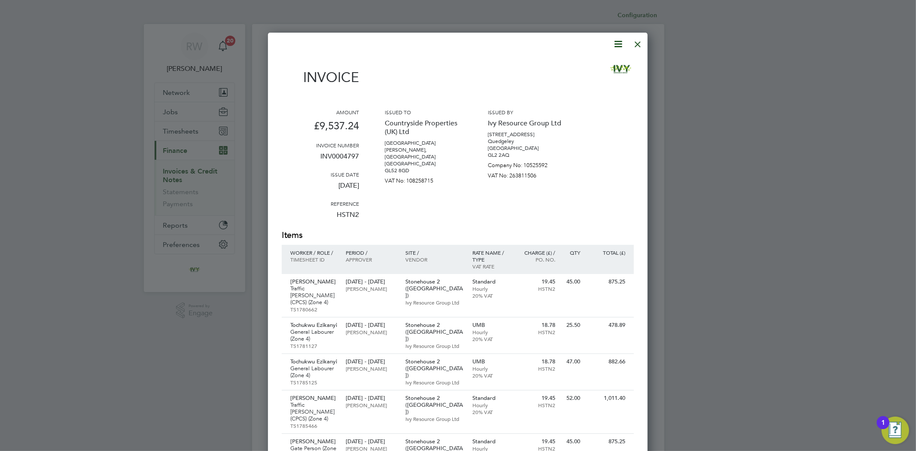
click at [637, 43] on div at bounding box center [637, 41] width 15 height 15
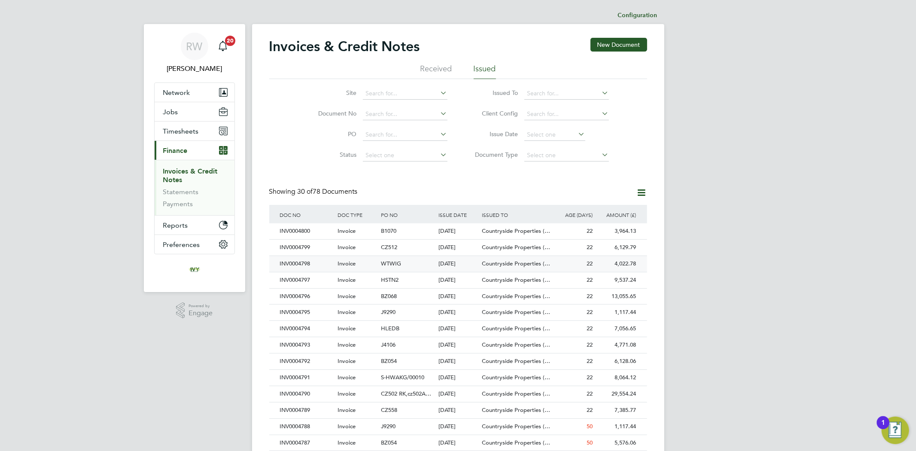
click at [318, 264] on div "INV0004798" at bounding box center [307, 264] width 58 height 16
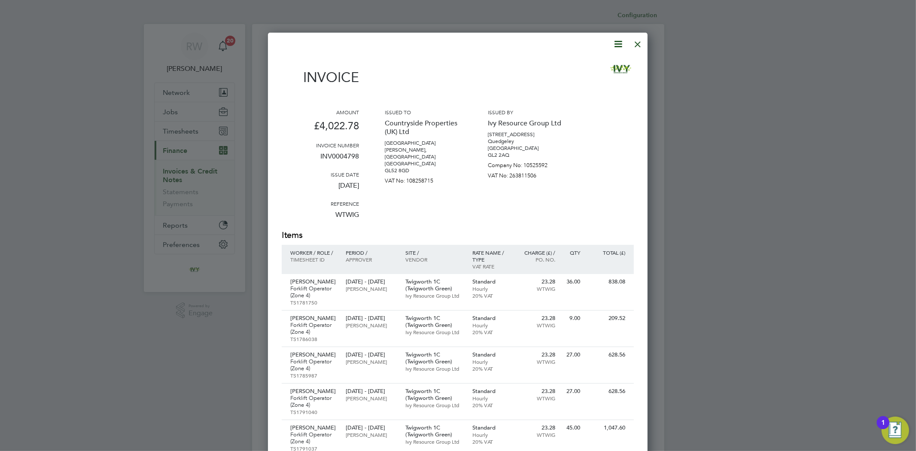
click at [640, 40] on div at bounding box center [637, 41] width 15 height 15
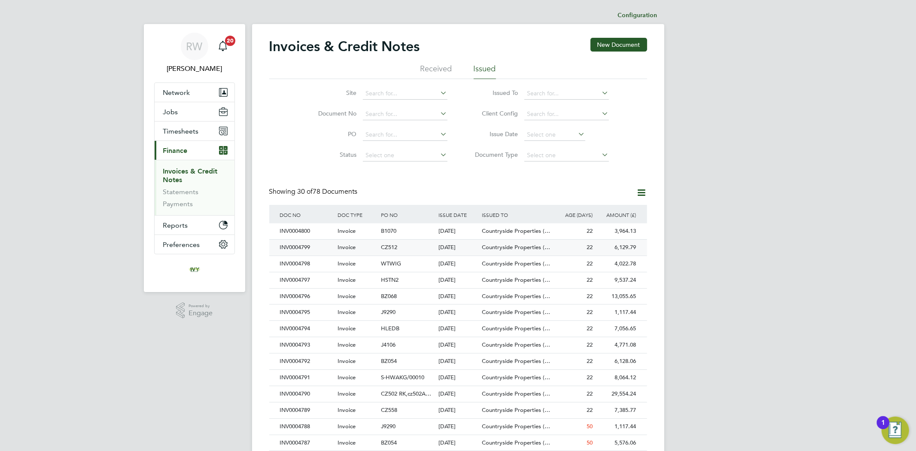
click at [325, 246] on div "INV0004799" at bounding box center [307, 248] width 58 height 16
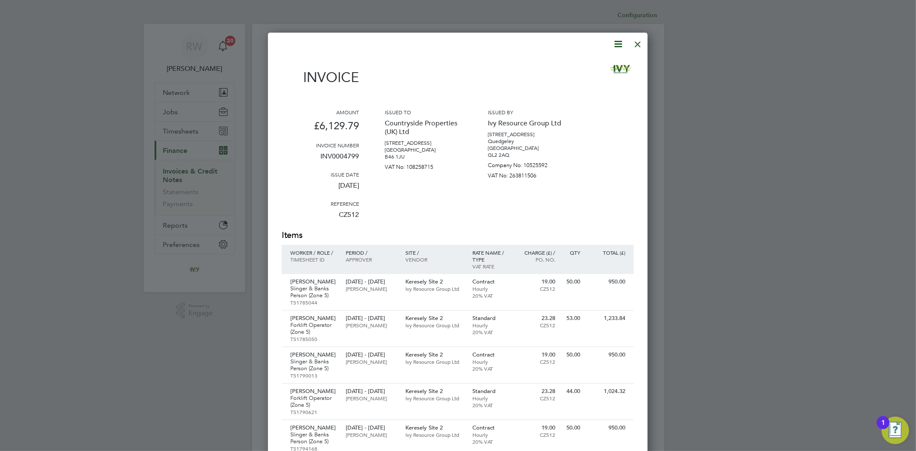
click at [636, 46] on div at bounding box center [637, 41] width 15 height 15
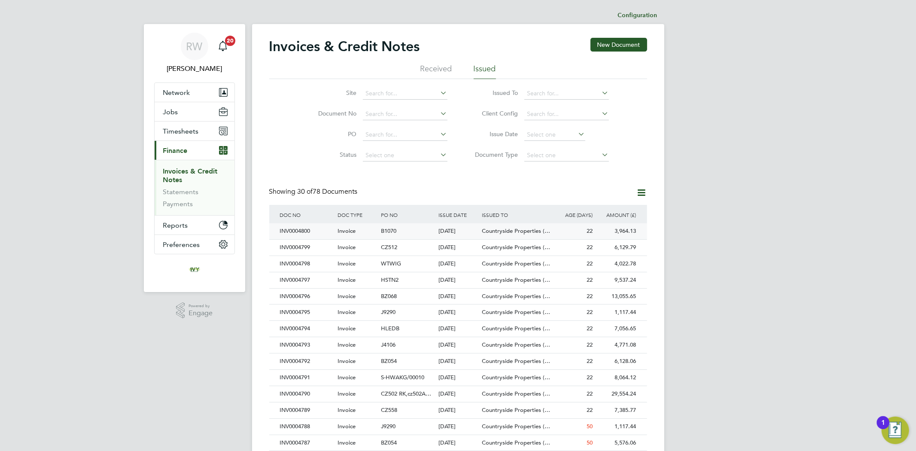
click at [325, 232] on div "INV0004800" at bounding box center [307, 231] width 58 height 16
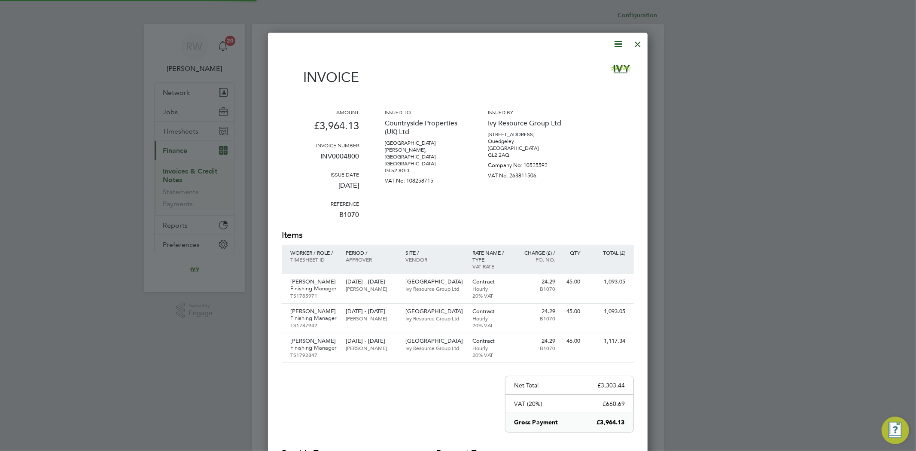
scroll to position [510, 380]
click at [640, 35] on div at bounding box center [637, 41] width 15 height 15
